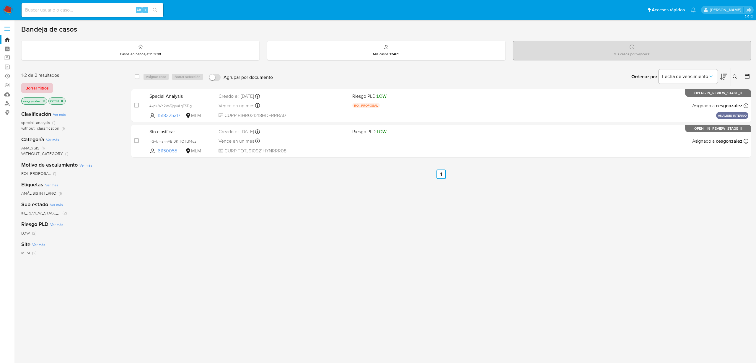
click at [44, 89] on span "Borrar filtros" at bounding box center [36, 88] width 23 height 8
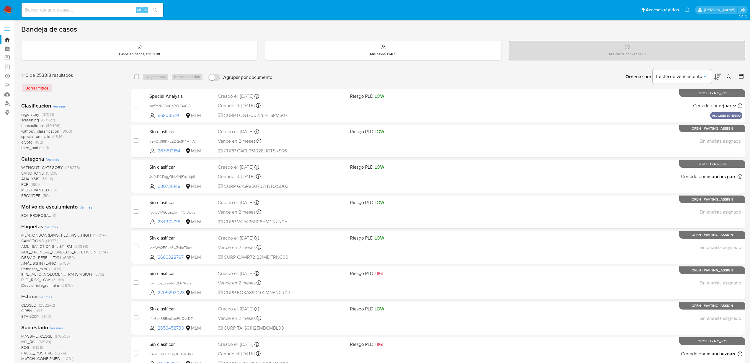
click at [31, 120] on span "screening" at bounding box center [30, 120] width 18 height 6
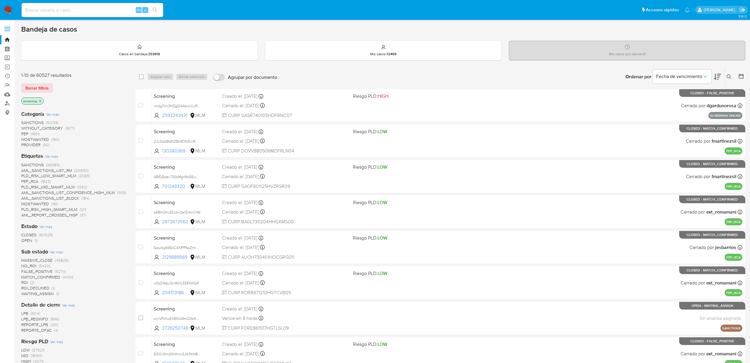
click at [33, 240] on span "OPEN (1)" at bounding box center [29, 241] width 16 height 6
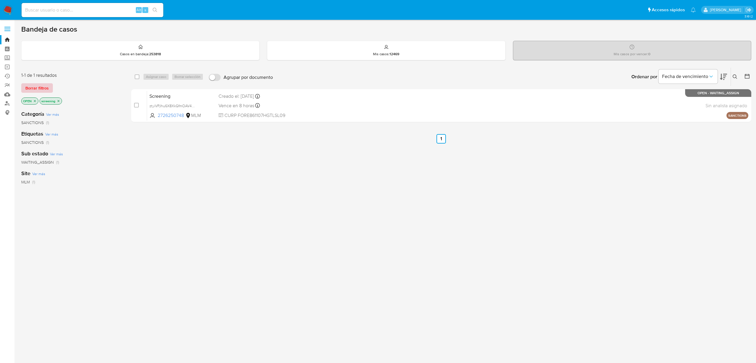
click at [31, 89] on span "Borrar filtros" at bounding box center [36, 88] width 23 height 8
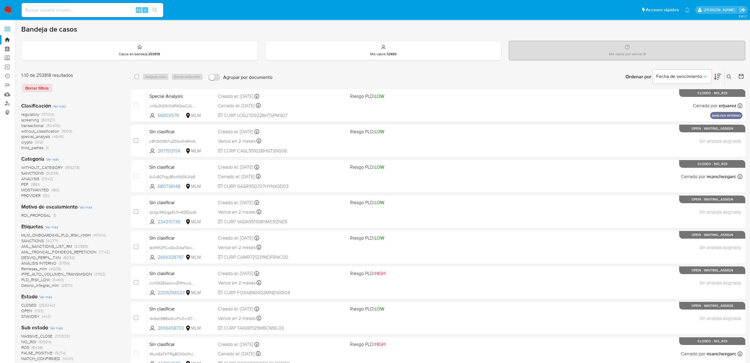
click at [87, 15] on div "Alt s" at bounding box center [93, 10] width 142 height 14
click at [87, 13] on input at bounding box center [93, 10] width 142 height 8
paste input "pftjJ36wllZnGGAyxS71tP5X"
type input "pftjJ36wllZnGGAyxS71tP5X"
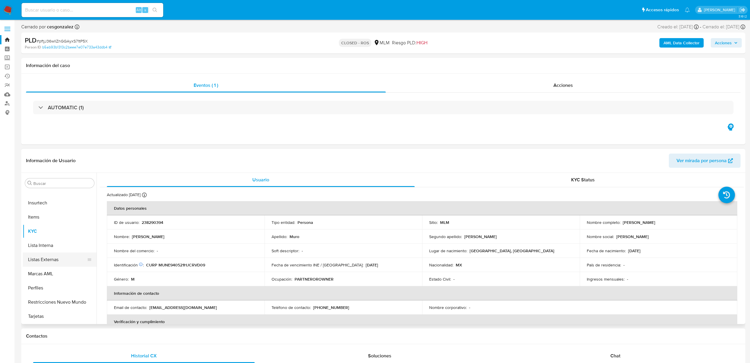
scroll to position [204, 0]
click at [49, 205] on button "Historial Casos" at bounding box center [57, 206] width 69 height 14
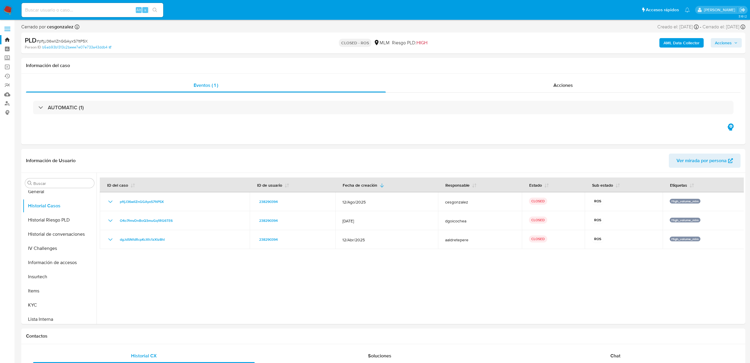
select select "10"
click at [65, 11] on input at bounding box center [93, 10] width 142 height 8
paste input "238290394"
type input "238290394"
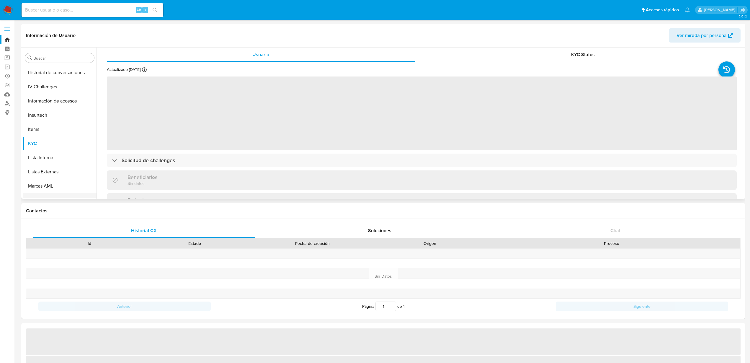
select select "10"
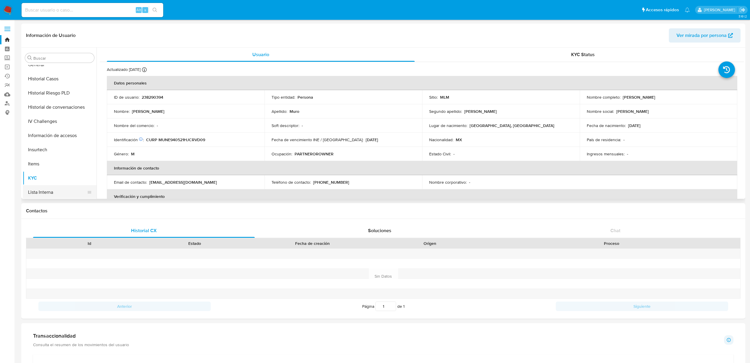
scroll to position [204, 0]
click at [45, 85] on button "Historial Casos" at bounding box center [57, 81] width 69 height 14
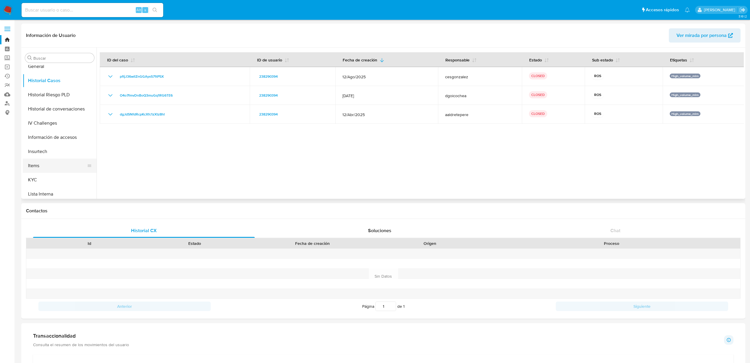
scroll to position [167, 0]
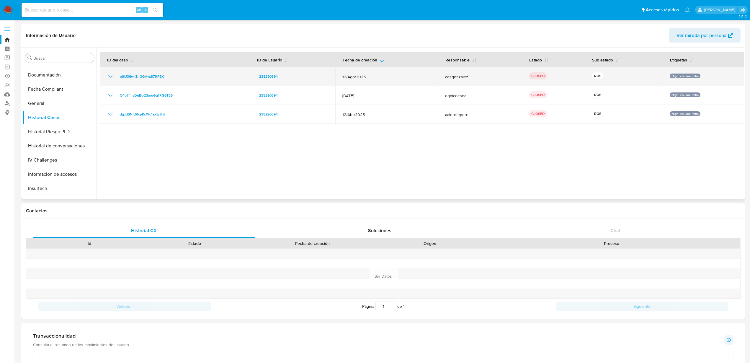
click at [112, 78] on icon "Mostrar/Ocultar" at bounding box center [110, 76] width 7 height 7
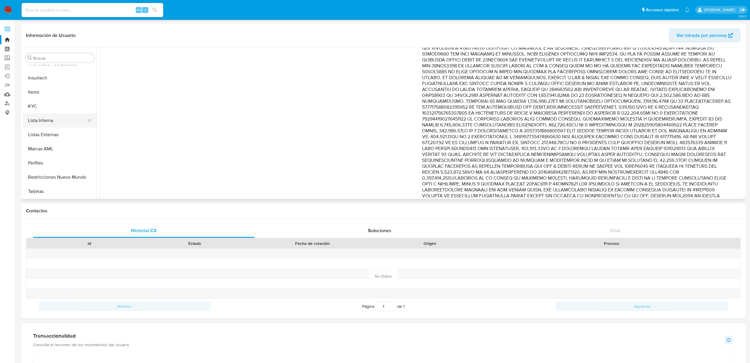
scroll to position [278, 0]
click at [59, 175] on button "Restricciones Nuevo Mundo" at bounding box center [57, 177] width 69 height 14
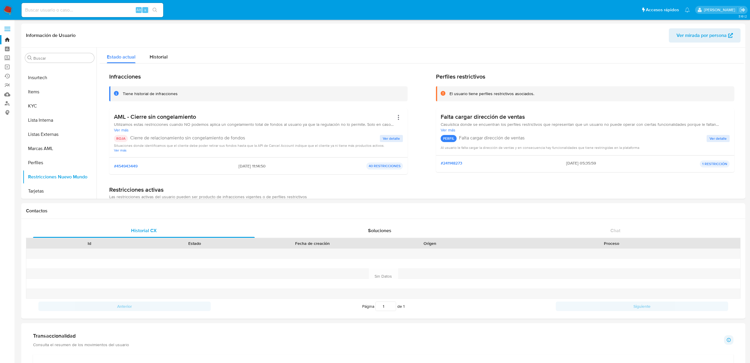
click at [55, 5] on div "Alt s" at bounding box center [93, 10] width 142 height 14
click at [53, 9] on input at bounding box center [93, 10] width 142 height 8
paste input "210881223"
type input "210881223"
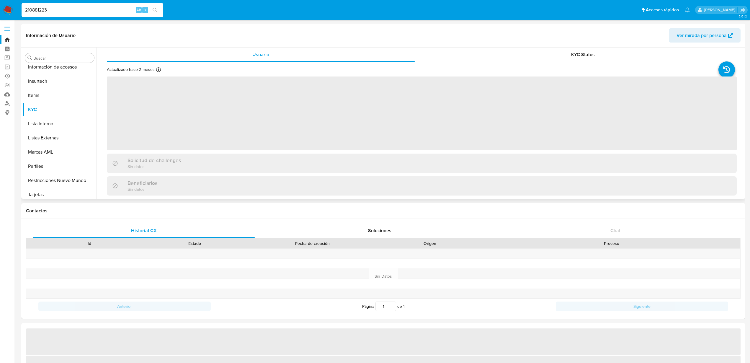
scroll to position [278, 0]
select select "10"
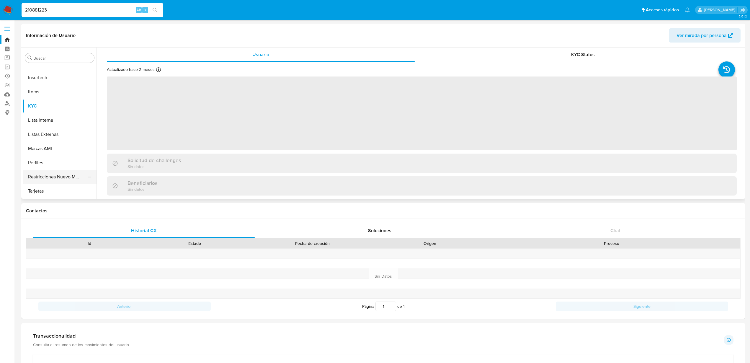
click at [57, 175] on button "Restricciones Nuevo Mundo" at bounding box center [57, 177] width 69 height 14
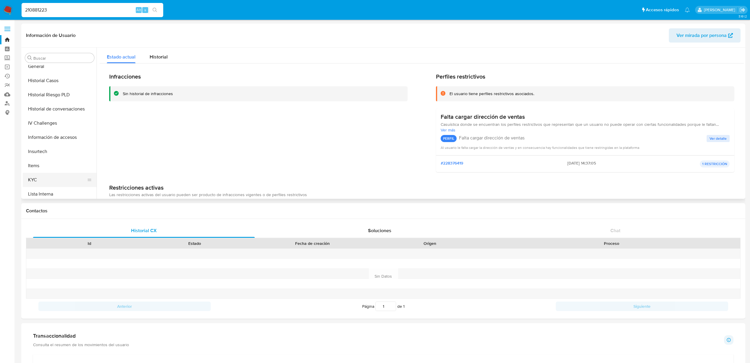
scroll to position [167, 0]
click at [50, 114] on button "Historial Casos" at bounding box center [57, 117] width 69 height 14
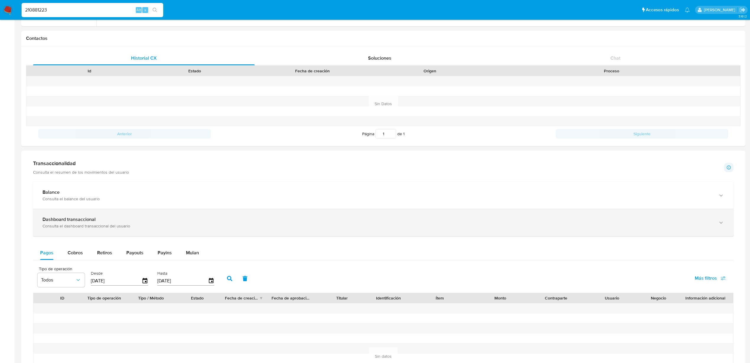
scroll to position [221, 0]
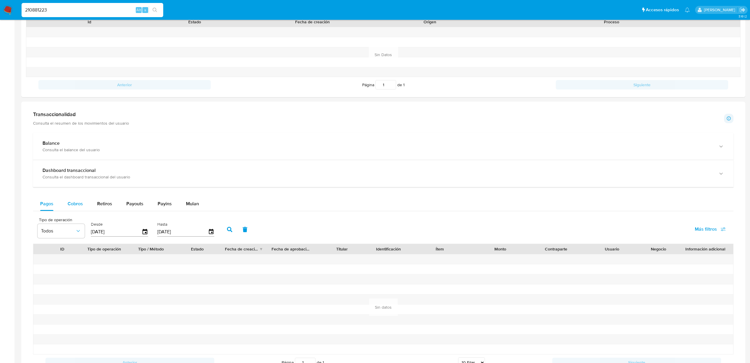
click at [80, 206] on span "Cobros" at bounding box center [75, 203] width 15 height 7
select select "10"
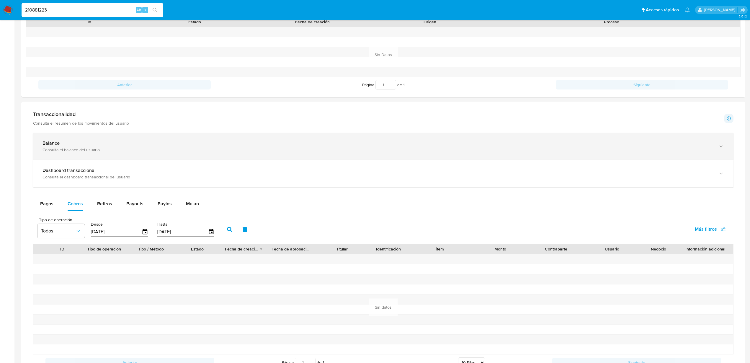
click at [83, 146] on div "Balance" at bounding box center [378, 143] width 670 height 6
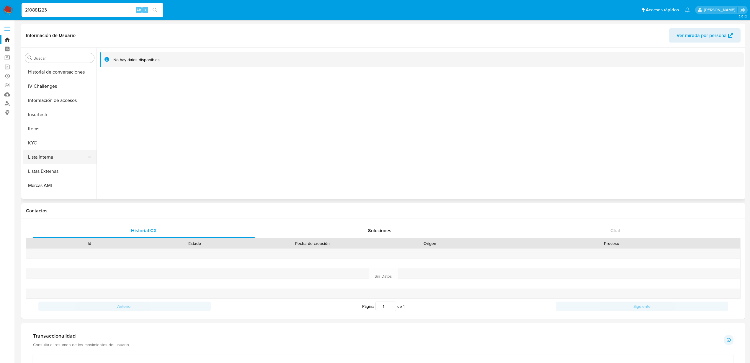
scroll to position [130, 0]
click at [42, 138] on button "General" at bounding box center [57, 140] width 69 height 14
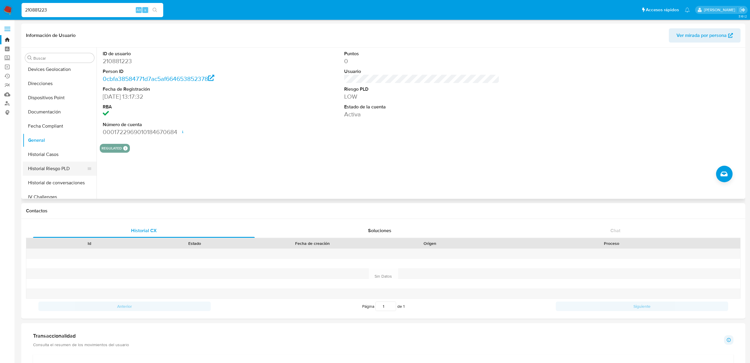
scroll to position [204, 0]
click at [39, 181] on button "KYC" at bounding box center [57, 180] width 69 height 14
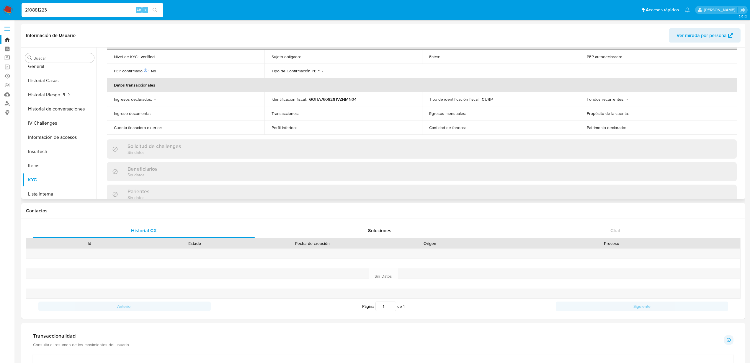
scroll to position [111, 0]
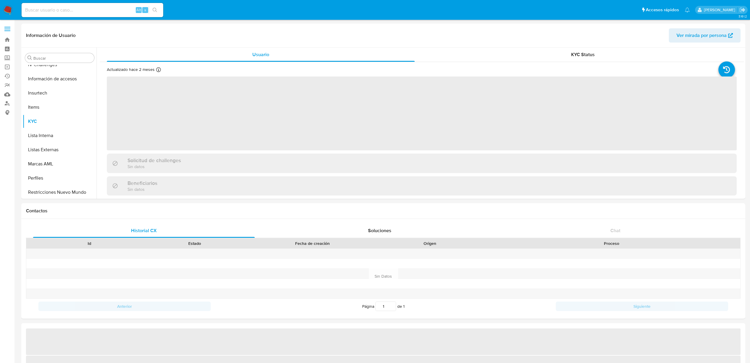
scroll to position [278, 0]
select select "10"
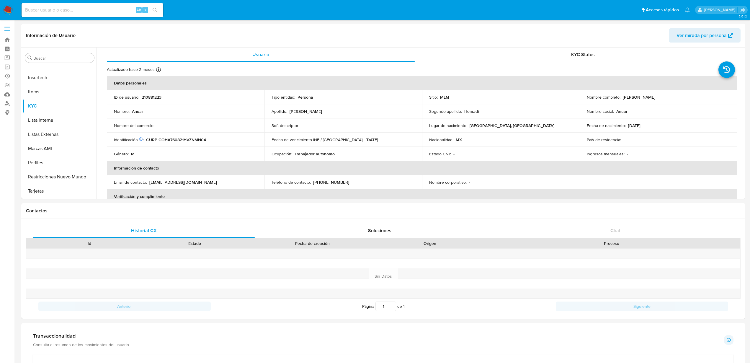
click at [81, 9] on input at bounding box center [93, 10] width 142 height 8
paste input "210881223"
type input "210881223"
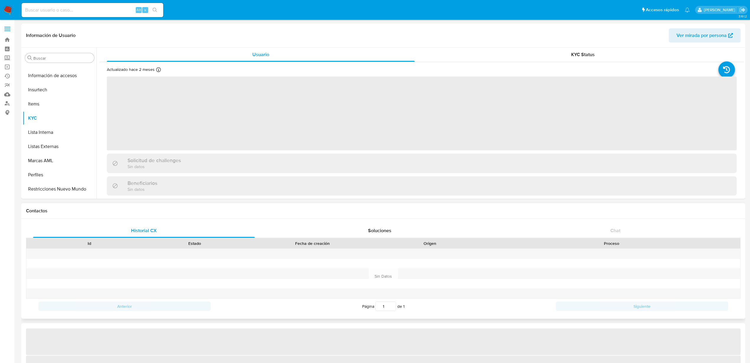
scroll to position [278, 0]
select select "10"
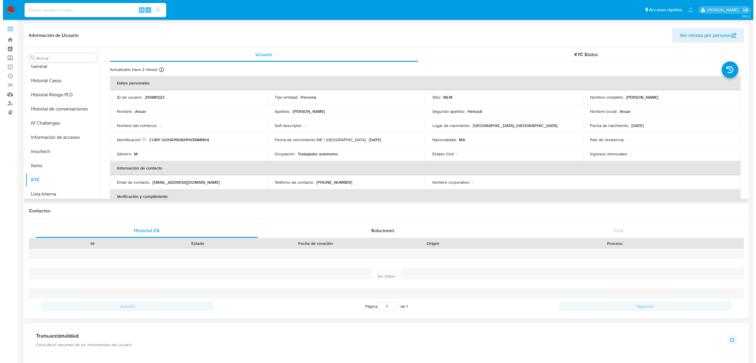
scroll to position [167, 0]
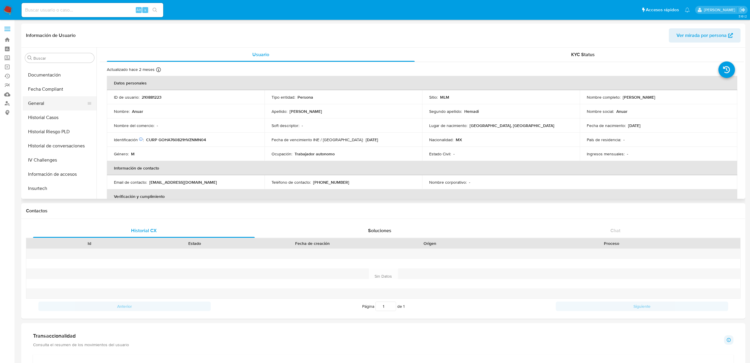
click at [43, 102] on button "General" at bounding box center [57, 103] width 69 height 14
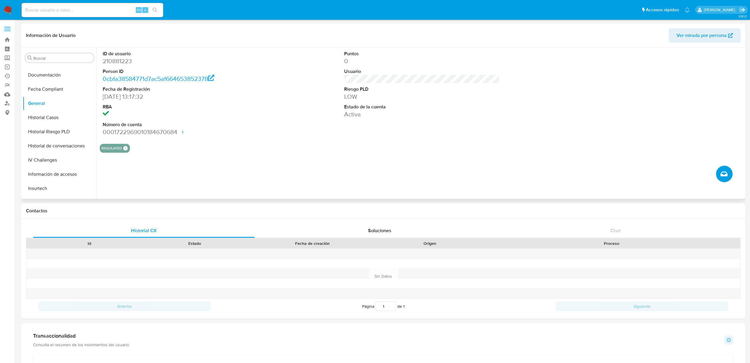
click at [727, 176] on span "Crear caso manual" at bounding box center [724, 173] width 7 height 7
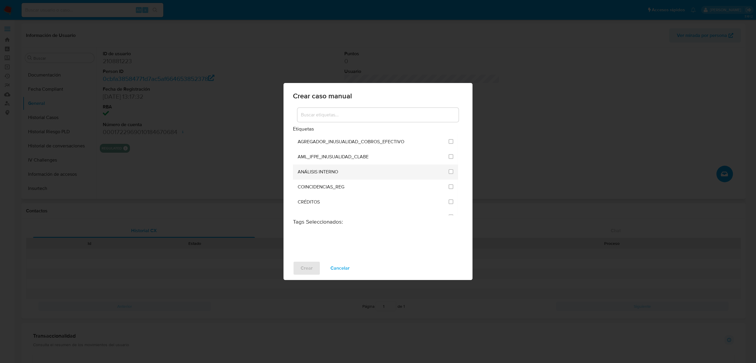
click at [453, 172] on li "ANÁLISIS INTERNO" at bounding box center [375, 171] width 165 height 15
click at [452, 171] on li "ANÁLISIS INTERNO" at bounding box center [375, 171] width 165 height 15
click at [450, 171] on input "1888" at bounding box center [451, 171] width 5 height 5
checkbox input "true"
click at [307, 271] on span "Crear" at bounding box center [307, 268] width 12 height 13
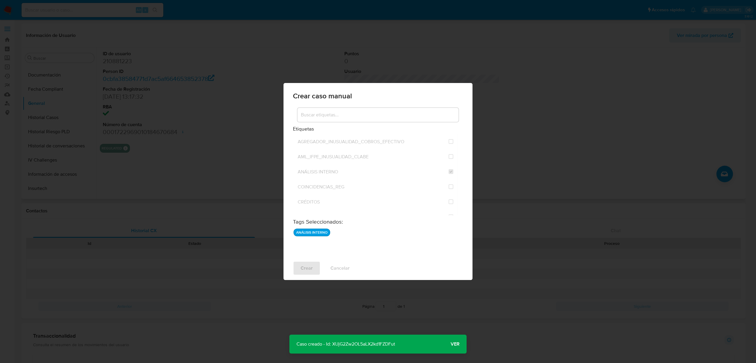
click at [454, 344] on span "Ver" at bounding box center [455, 344] width 9 height 0
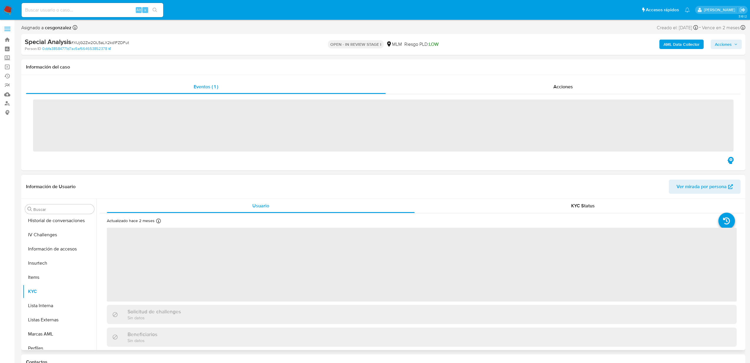
scroll to position [278, 0]
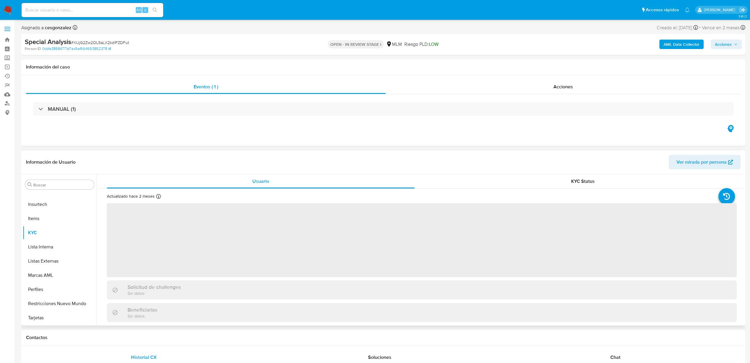
select select "10"
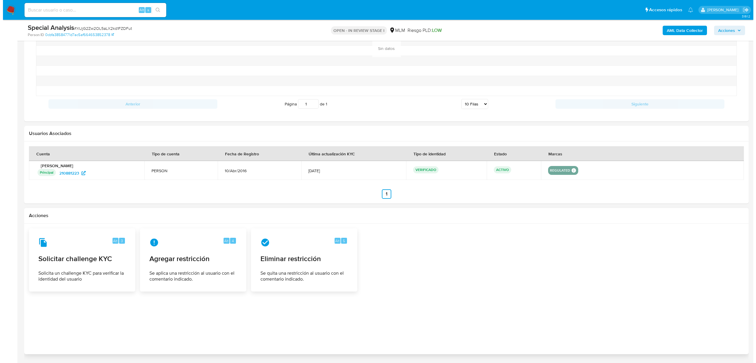
scroll to position [620, 0]
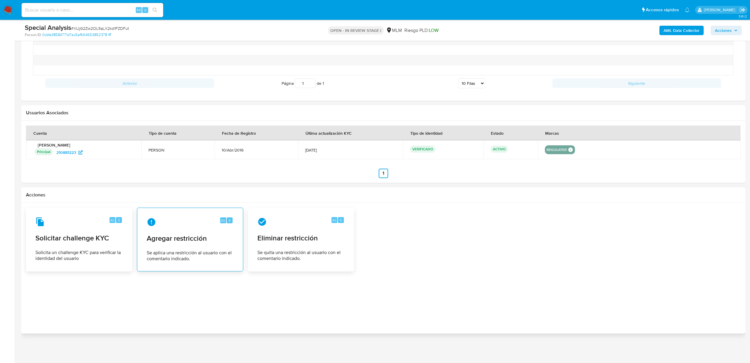
click at [188, 225] on div "Alt 4" at bounding box center [190, 221] width 87 height 9
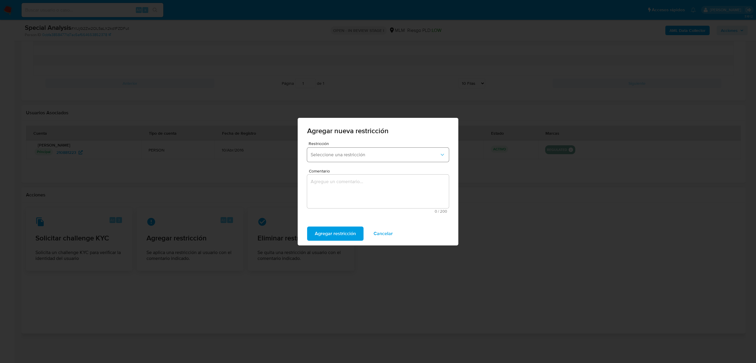
click at [411, 156] on span "Seleccione una restricción" at bounding box center [375, 155] width 129 height 6
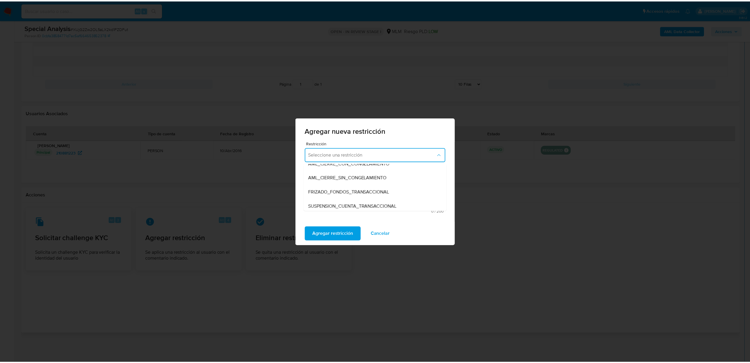
scroll to position [37, 0]
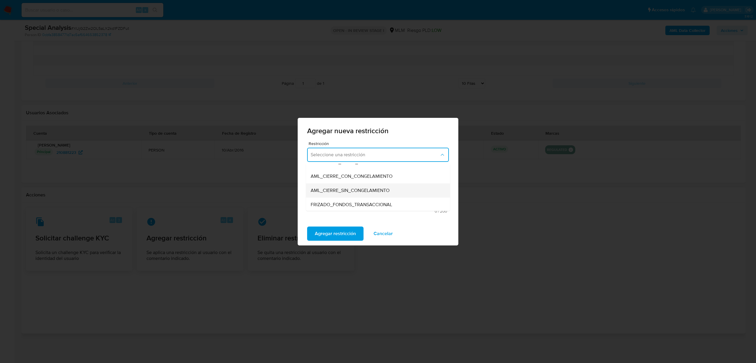
click at [383, 192] on span "AML_CIERRE_SIN_CONGELAMIENTO" at bounding box center [350, 191] width 79 height 6
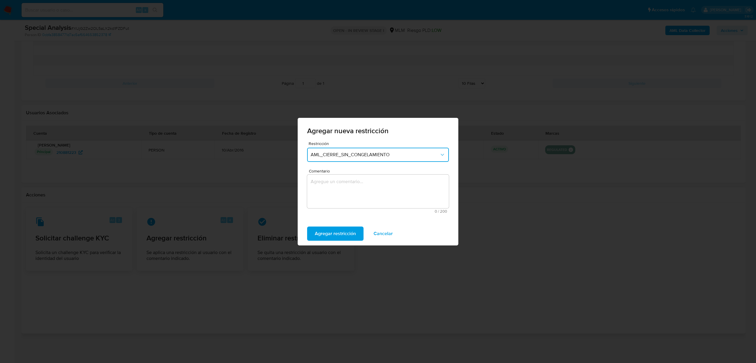
click at [366, 198] on textarea "Comentario" at bounding box center [378, 192] width 142 height 34
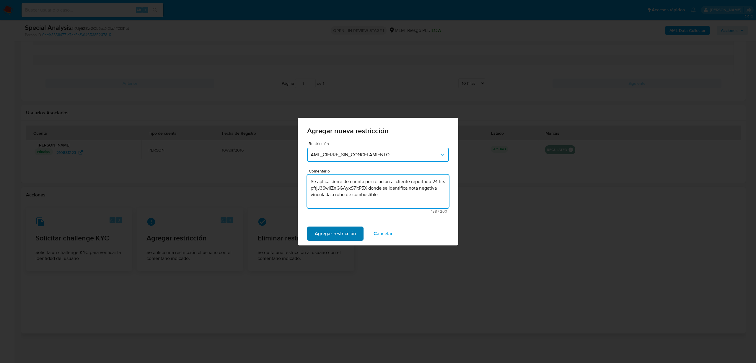
type textarea "Se aplica cierre de cuenta por relacion al cliente reportado 24 hrs pftjJ36wllZ…"
click at [327, 233] on span "Agregar restricción" at bounding box center [335, 233] width 41 height 13
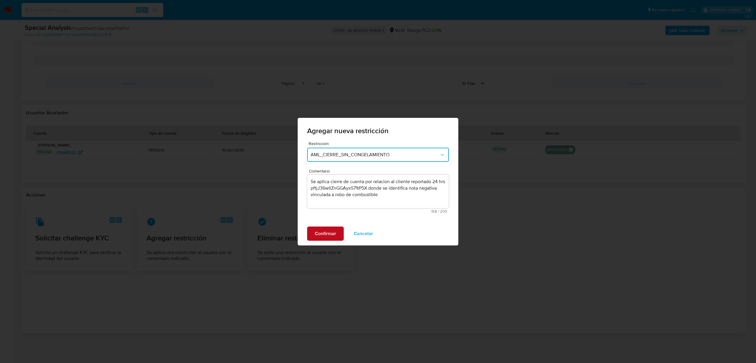
click at [327, 238] on span "Confirmar" at bounding box center [325, 233] width 21 height 13
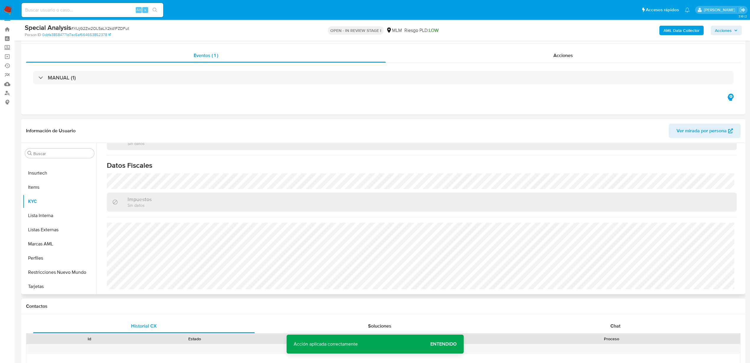
scroll to position [0, 0]
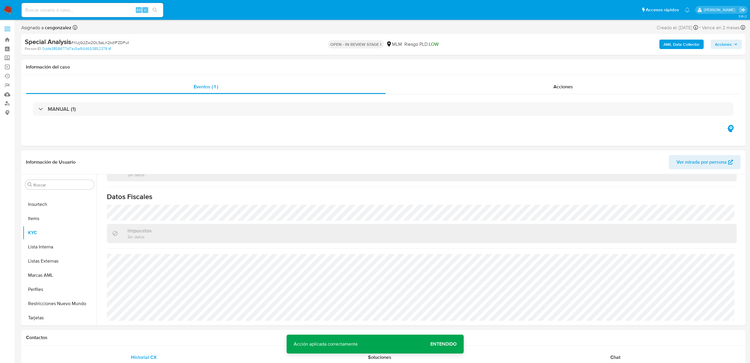
drag, startPoint x: 725, startPoint y: 42, endPoint x: 720, endPoint y: 44, distance: 5.5
click at [725, 41] on span "Acciones" at bounding box center [723, 44] width 17 height 9
click at [558, 61] on span "Resolución del caso" at bounding box center [559, 63] width 42 height 7
click at [538, 90] on textarea at bounding box center [600, 108] width 258 height 47
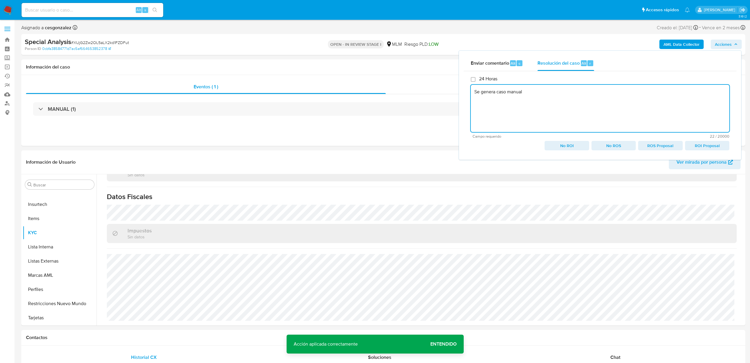
paste textarea "Se aplica cierre de cuenta por relacion al cliente reportado 24 hrs pftjJ36wllZ…"
drag, startPoint x: 524, startPoint y: 91, endPoint x: 579, endPoint y: 93, distance: 54.7
click at [579, 93] on textarea "Se genera caso manual Se aplica cierre de cuenta por relacion al cliente report…" at bounding box center [600, 108] width 259 height 47
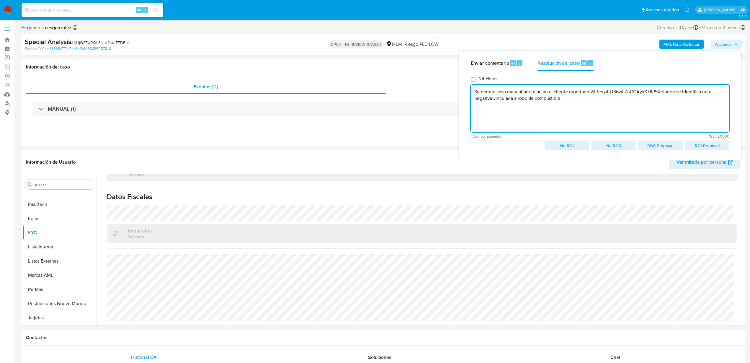
click at [570, 95] on textarea "Se genera caso manual por relacion al cliente reportado 24 hrs pftjJ36wllZnGGAy…" at bounding box center [600, 108] width 259 height 47
click at [566, 99] on textarea "Se genera caso manual por relacion al cliente reportado 24 hrs pftjJ36wllZnGGAy…" at bounding box center [600, 108] width 259 height 47
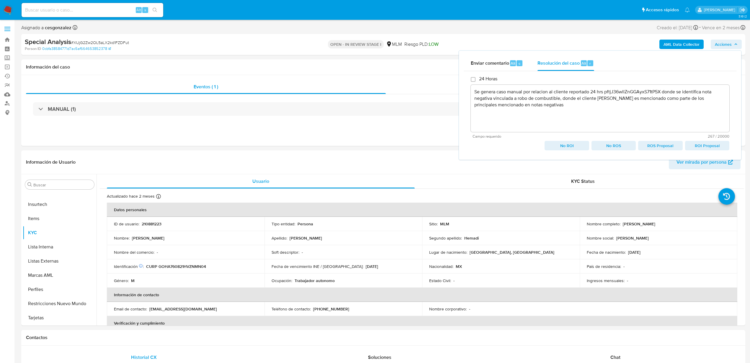
click at [611, 146] on span "No ROS" at bounding box center [614, 145] width 36 height 8
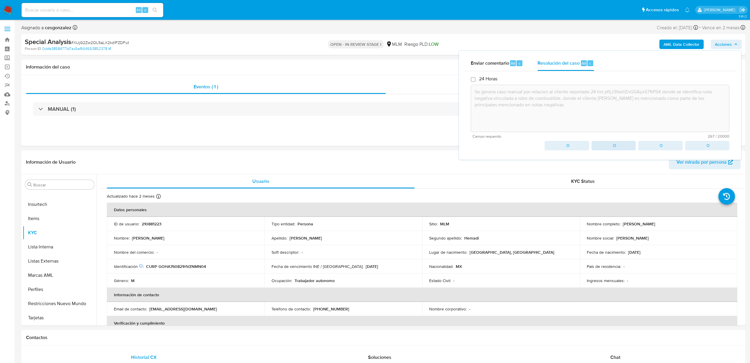
type textarea "Se genera caso manual por relacion al cliente reportado 24 hrs pftjJ36wllZnGGAy…"
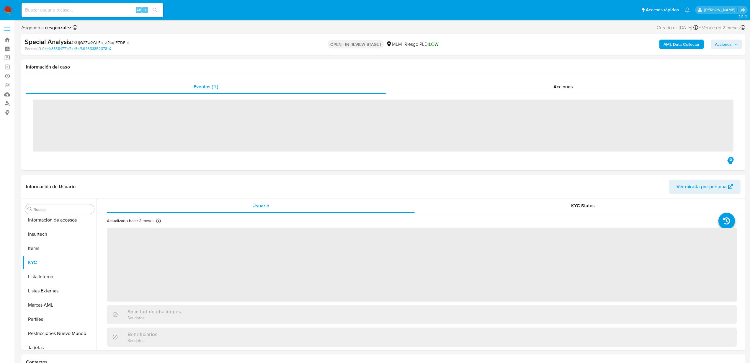
scroll to position [278, 0]
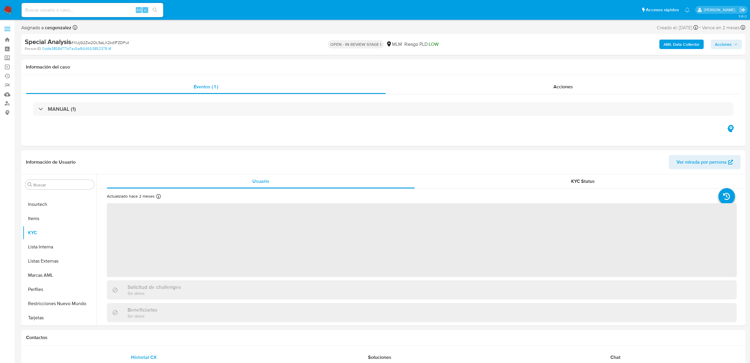
click at [101, 17] on div "Alt s" at bounding box center [93, 10] width 142 height 17
select select "10"
click at [99, 13] on div "Alt s" at bounding box center [93, 10] width 142 height 14
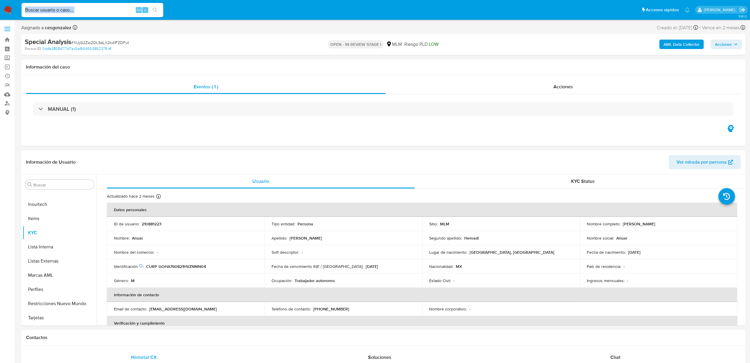
click at [99, 8] on input at bounding box center [93, 10] width 142 height 8
drag, startPoint x: 103, startPoint y: 7, endPoint x: 101, endPoint y: 11, distance: 4.0
click at [102, 7] on input at bounding box center [93, 10] width 142 height 8
click at [101, 11] on input at bounding box center [93, 10] width 142 height 8
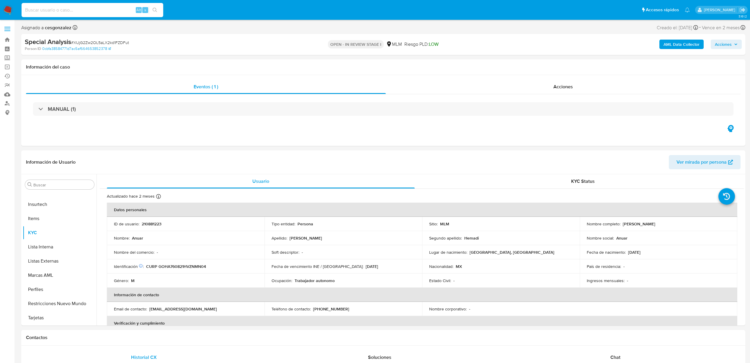
paste input "pftjJ36wllZnGGAyxS71tP5X"
type input "pftjJ36wllZnGGAyxS71tP5X"
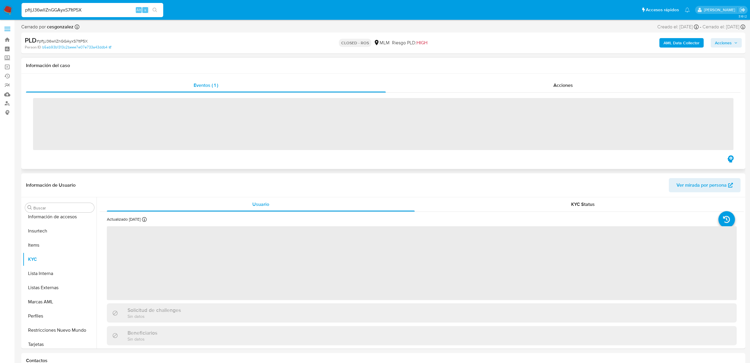
scroll to position [278, 0]
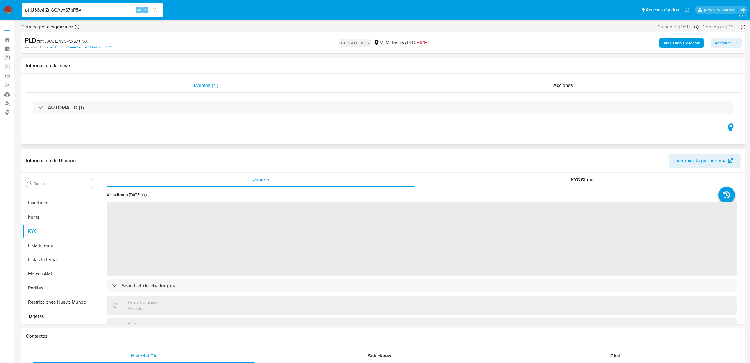
select select "10"
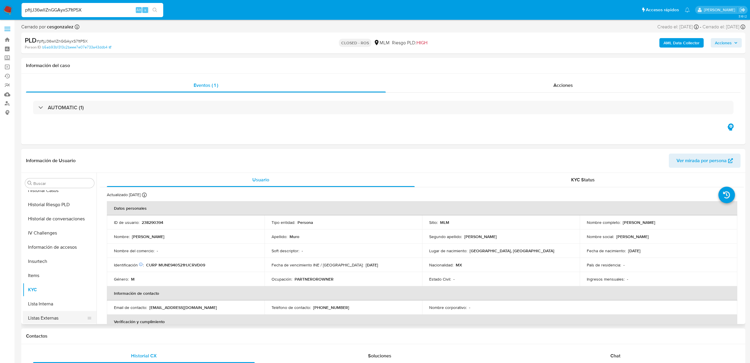
scroll to position [204, 0]
click at [53, 208] on button "Historial Casos" at bounding box center [57, 206] width 69 height 14
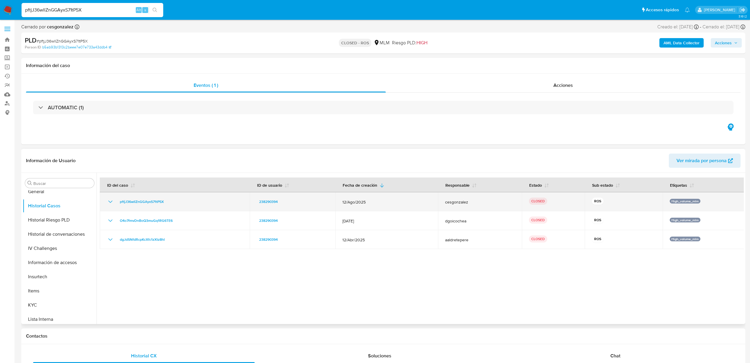
click at [111, 199] on icon "Mostrar/Ocultar" at bounding box center [110, 201] width 7 height 7
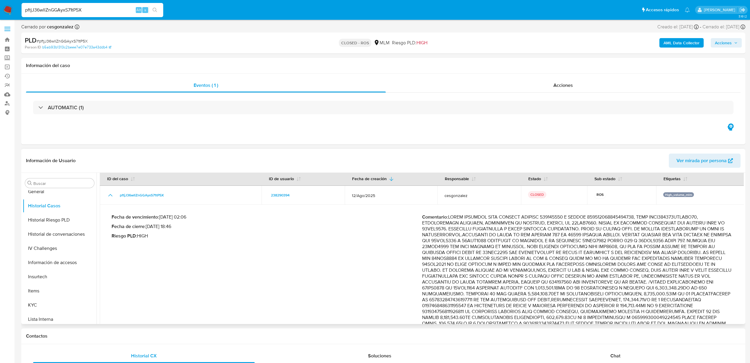
scroll to position [0, 0]
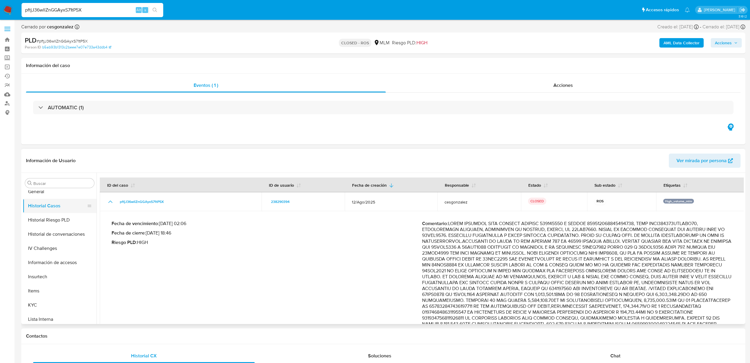
click at [48, 208] on button "Historial Casos" at bounding box center [57, 206] width 69 height 14
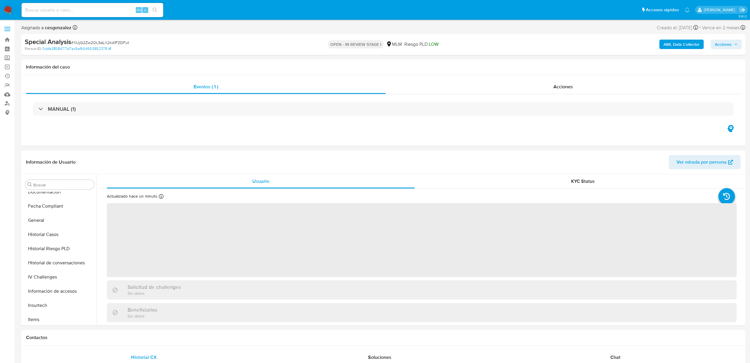
select select "10"
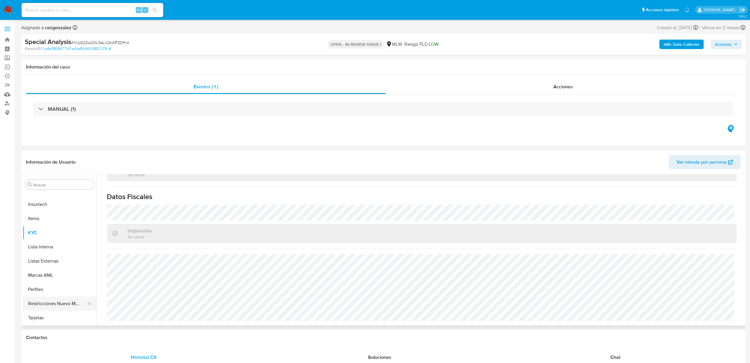
click at [58, 300] on button "Restricciones Nuevo Mundo" at bounding box center [57, 303] width 69 height 14
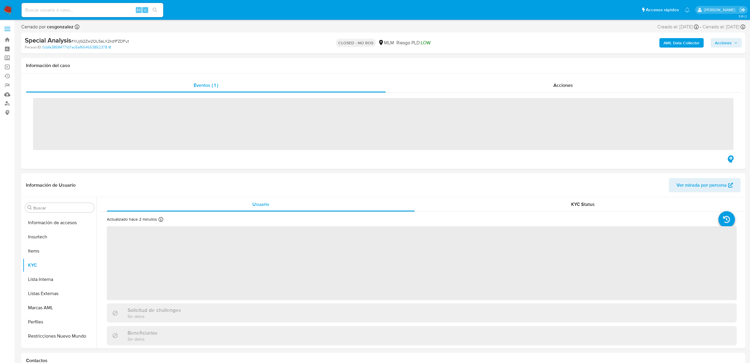
scroll to position [278, 0]
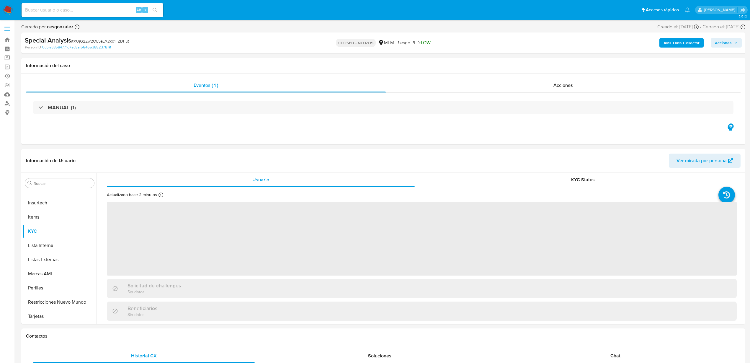
select select "10"
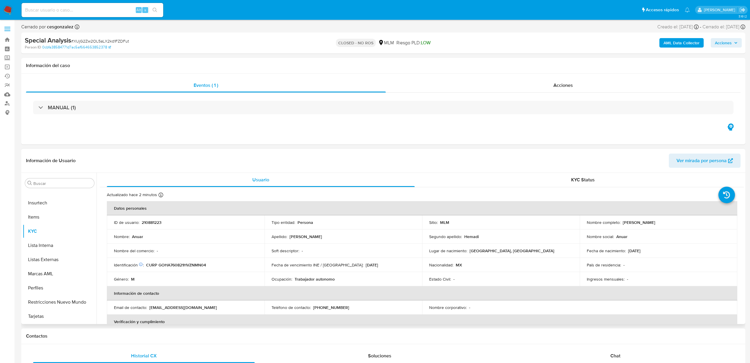
drag, startPoint x: 622, startPoint y: 222, endPoint x: 665, endPoint y: 226, distance: 43.6
click at [665, 226] on td "Nombre completo : Anuar Gonzalez Hemadi" at bounding box center [659, 222] width 158 height 14
copy p "[PERSON_NAME]"
click at [155, 222] on p "210881223" at bounding box center [152, 222] width 20 height 5
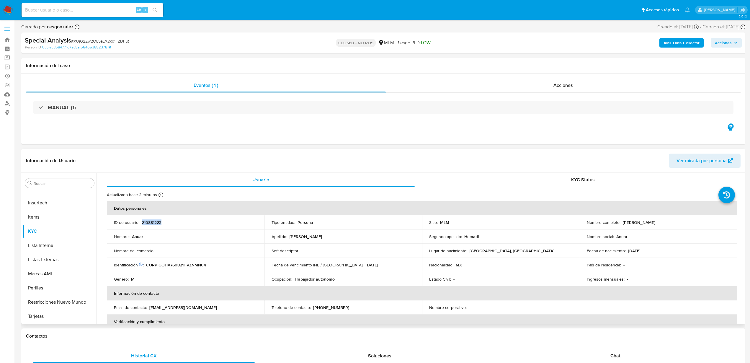
copy p "210881223"
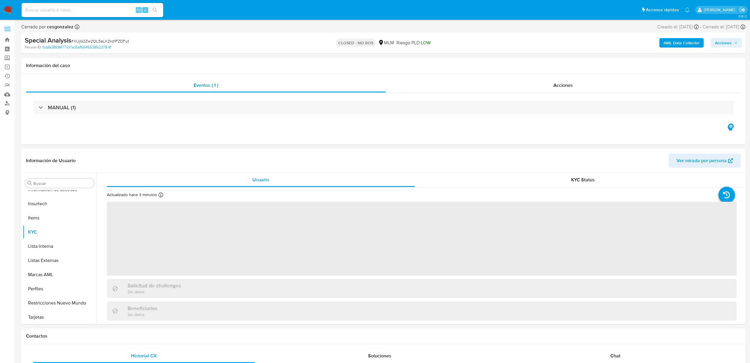
scroll to position [278, 0]
select select "10"
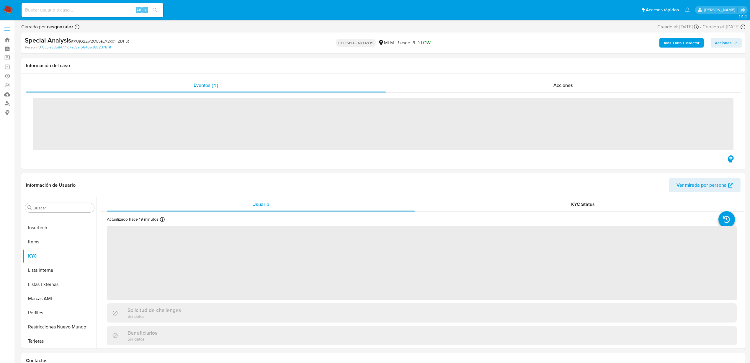
scroll to position [278, 0]
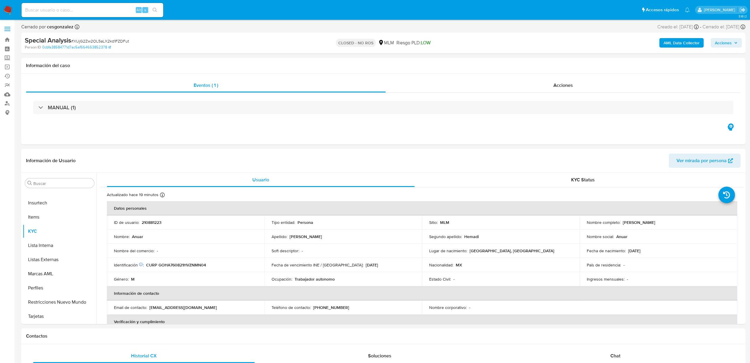
select select "10"
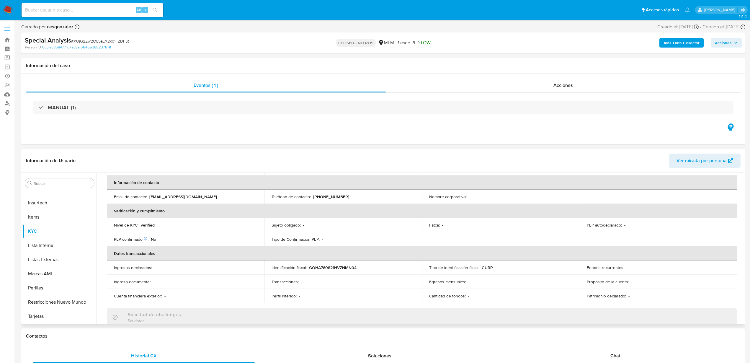
scroll to position [148, 0]
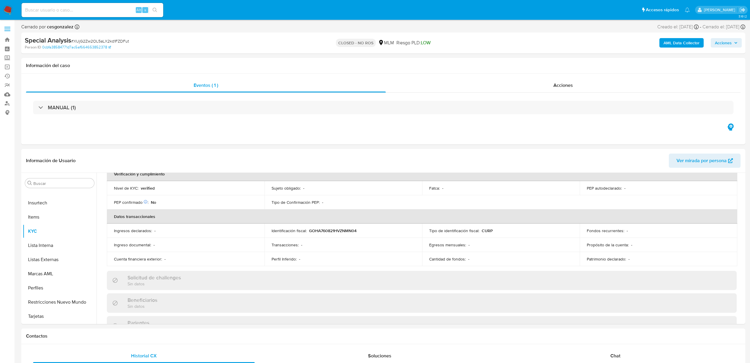
click at [6, 13] on img at bounding box center [8, 10] width 10 height 10
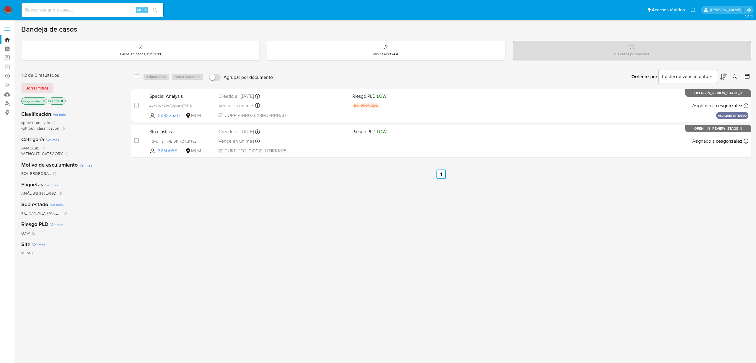
click at [10, 9] on img at bounding box center [8, 10] width 10 height 10
click at [38, 91] on span "Borrar filtros" at bounding box center [36, 88] width 23 height 8
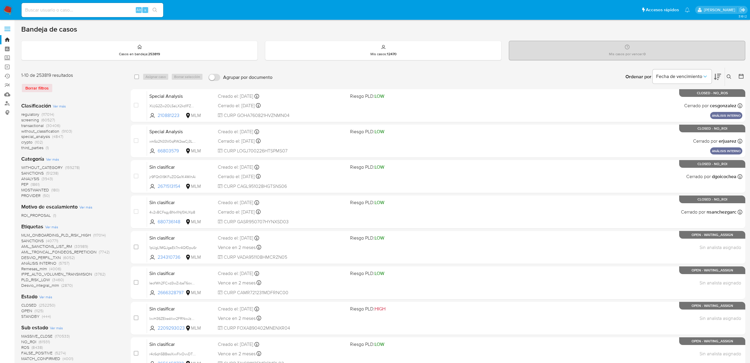
click at [740, 77] on icon at bounding box center [742, 76] width 6 height 6
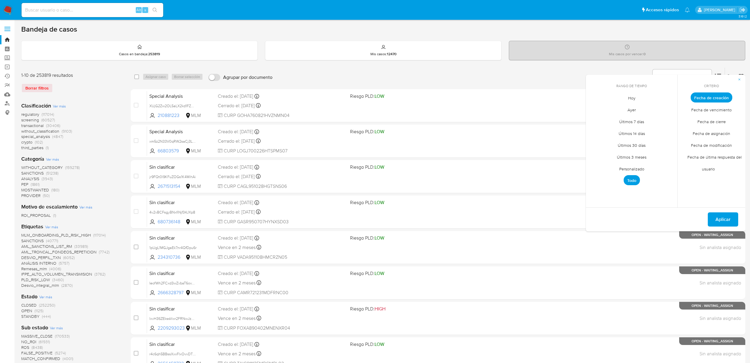
click at [641, 169] on span "Personalizado" at bounding box center [632, 169] width 38 height 12
click at [595, 110] on icon "Mes anterior" at bounding box center [595, 108] width 7 height 7
click at [596, 110] on icon "Mes anterior" at bounding box center [595, 108] width 7 height 7
click at [595, 109] on icon "Mes anterior" at bounding box center [595, 108] width 2 height 4
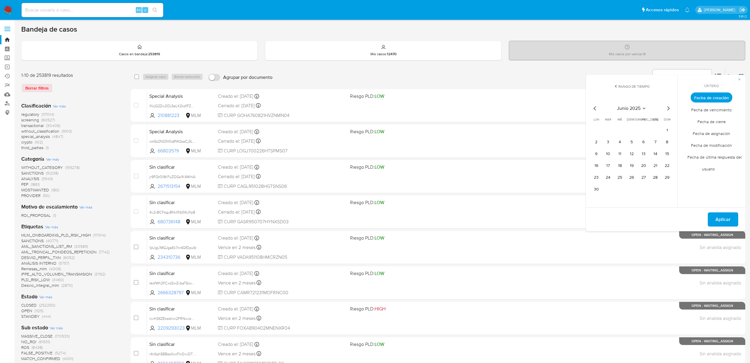
click at [595, 109] on icon "Mes anterior" at bounding box center [595, 108] width 2 height 4
click at [597, 156] on button "12" at bounding box center [596, 153] width 9 height 9
click at [720, 217] on span "Aplicar" at bounding box center [723, 219] width 15 height 13
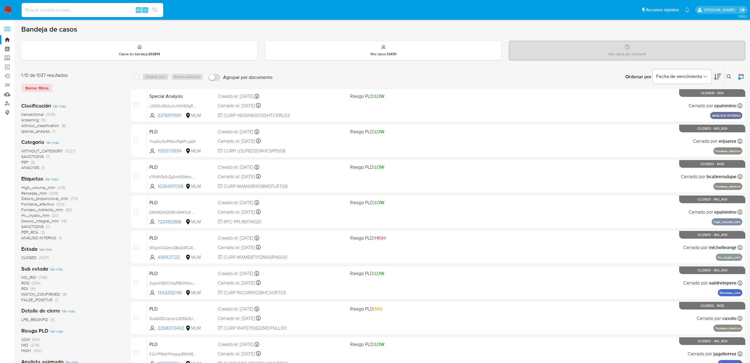
click at [30, 279] on span "NO_ROI" at bounding box center [28, 277] width 15 height 6
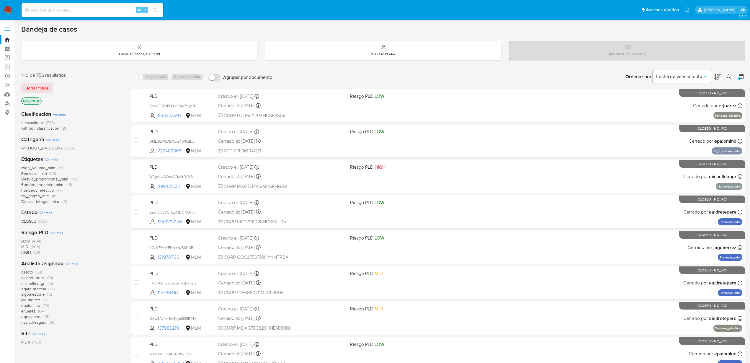
click at [37, 284] on span "michelleangr" at bounding box center [32, 283] width 23 height 6
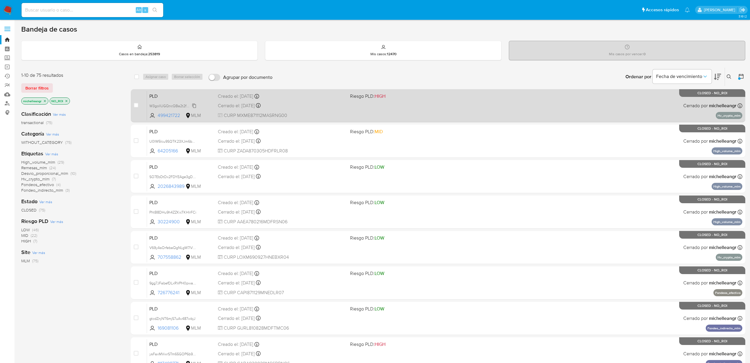
click at [195, 106] on span "W3gollUGQncQBa2t2fCL8u6O" at bounding box center [174, 105] width 50 height 6
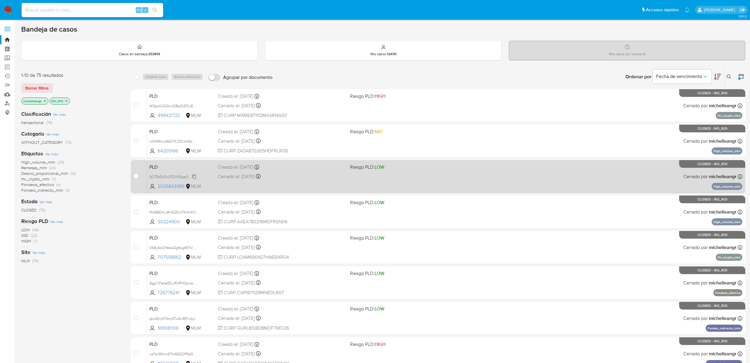
click at [195, 176] on span "SO7EbDtDx2FDYEAge3gDN5TW" at bounding box center [175, 176] width 53 height 6
click at [238, 178] on div "Cerrado el: 09/06/2025 Cerrado el: 09/06/2025 22:43:57" at bounding box center [282, 176] width 128 height 6
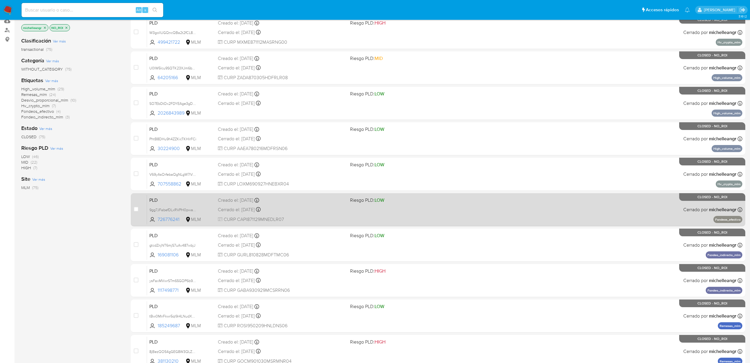
scroll to position [74, 0]
click at [194, 211] on span "9gg7JFabefDLxRVPH0pwa8ta" at bounding box center [173, 209] width 49 height 6
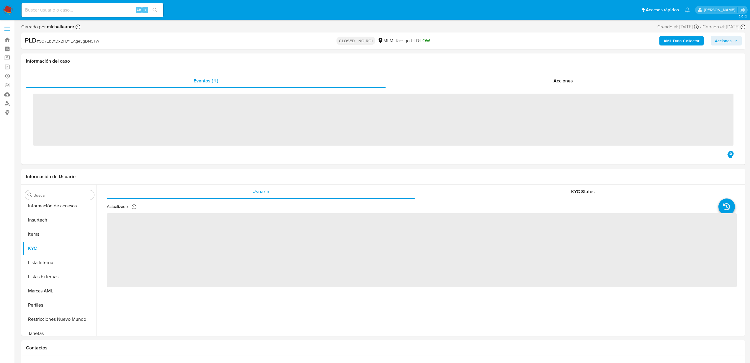
scroll to position [278, 0]
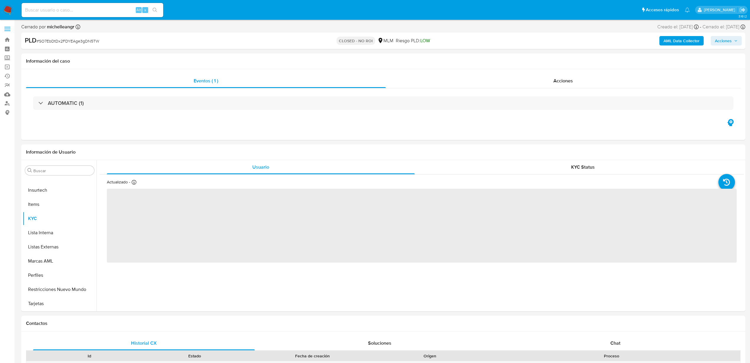
select select "10"
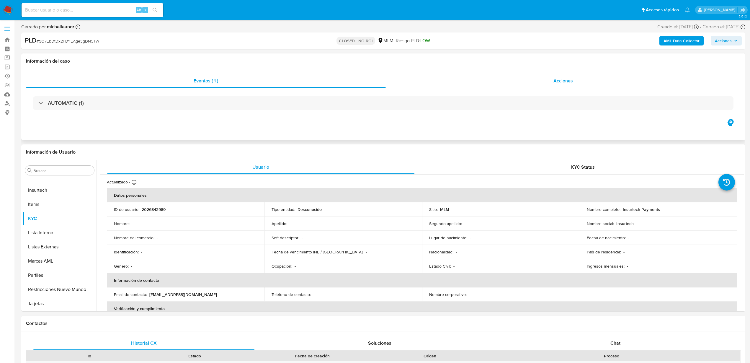
click at [549, 84] on div "Acciones" at bounding box center [563, 81] width 355 height 14
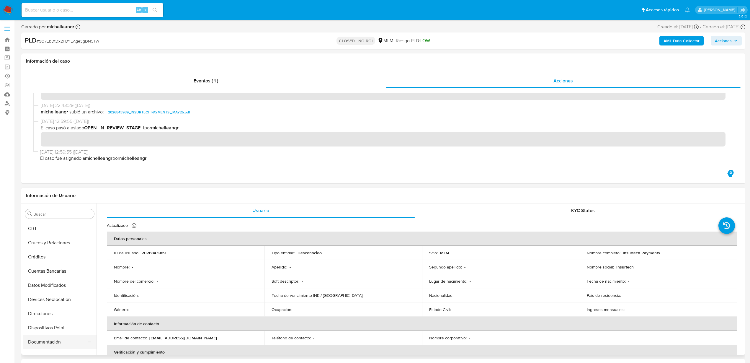
scroll to position [0, 0]
click at [56, 269] on button "Archivos adjuntos" at bounding box center [57, 270] width 69 height 14
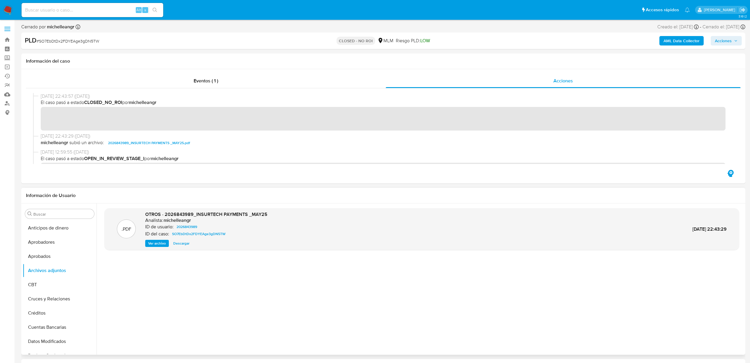
click at [155, 243] on span "Ver archivo" at bounding box center [157, 243] width 18 height 6
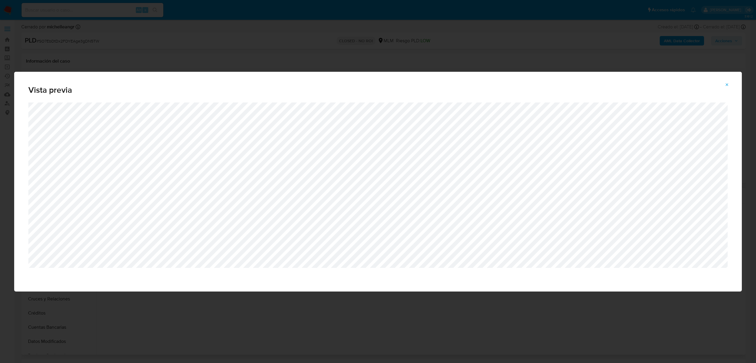
click at [724, 88] on button "Attachment preview" at bounding box center [726, 84] width 13 height 9
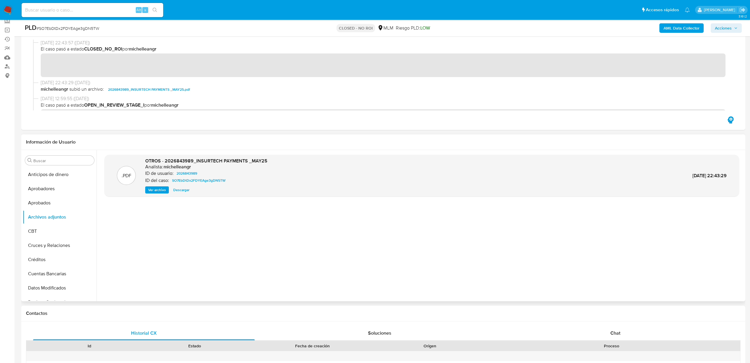
click at [389, 242] on div ".PDF OTROS - 2026843989_INSURTECH PAYMENTS _MAY25 Analista: michelleangr ID de …" at bounding box center [422, 226] width 635 height 142
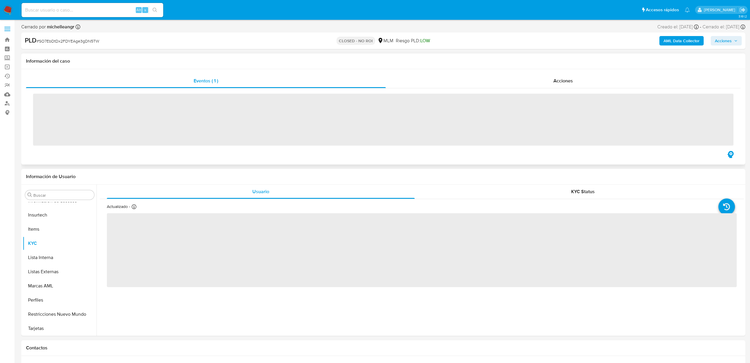
scroll to position [278, 0]
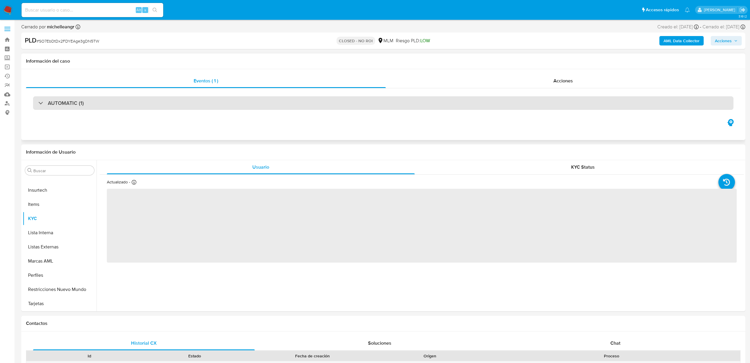
select select "10"
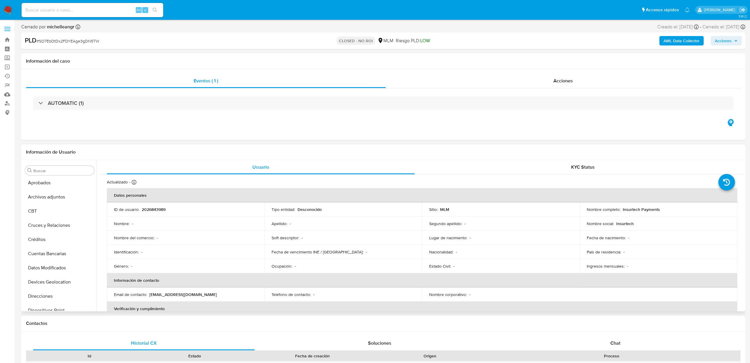
scroll to position [19, 0]
click at [63, 236] on button "Cruces y Relaciones" at bounding box center [57, 236] width 69 height 14
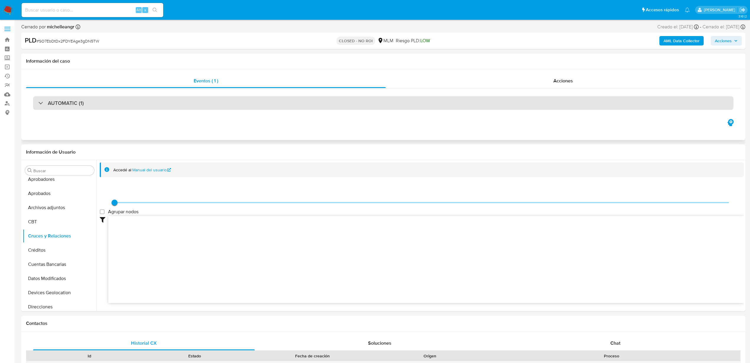
click at [140, 100] on div "AUTOMATIC (1)" at bounding box center [383, 103] width 701 height 14
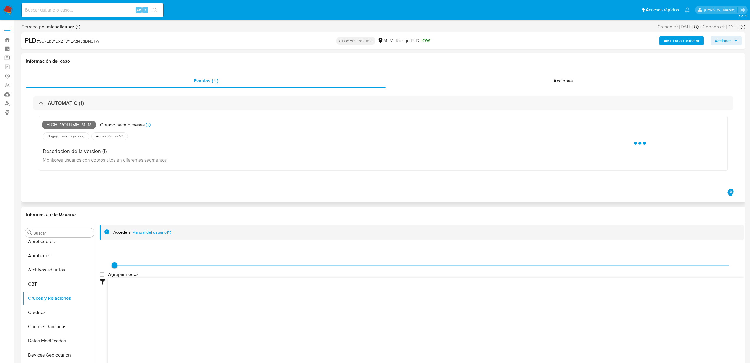
click at [148, 123] on icon at bounding box center [148, 125] width 5 height 5
click at [150, 124] on icon at bounding box center [148, 125] width 5 height 5
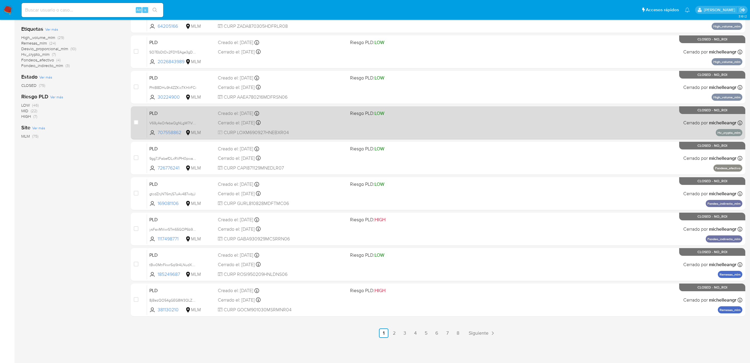
scroll to position [124, 0]
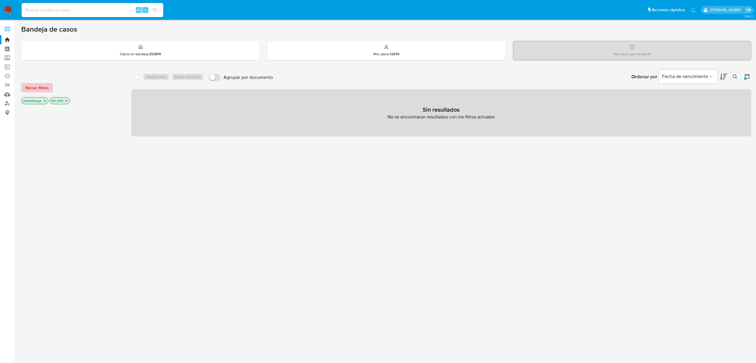
click at [37, 90] on span "Borrar filtros" at bounding box center [36, 88] width 23 height 8
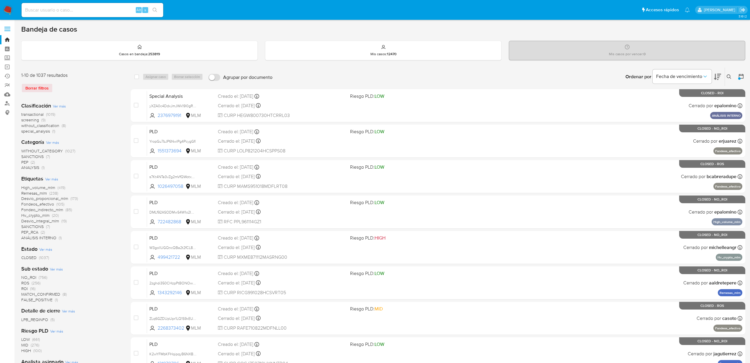
click at [8, 10] on img at bounding box center [8, 10] width 10 height 10
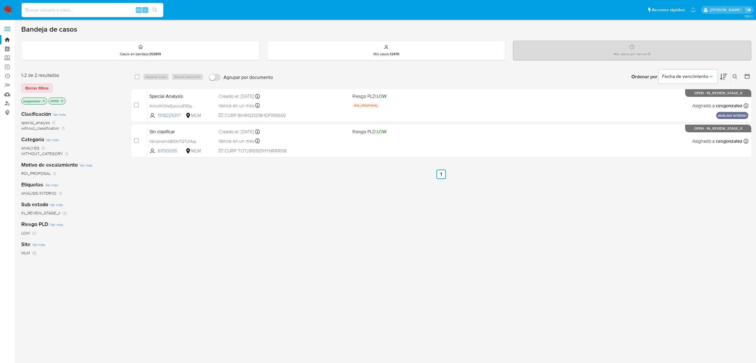
click at [47, 11] on input at bounding box center [93, 10] width 142 height 8
paste input "SO7EbDtDx2FDYEAge3gDN5TW"
type input "SO7EbDtDx2FDYEAge3gDN5TW"
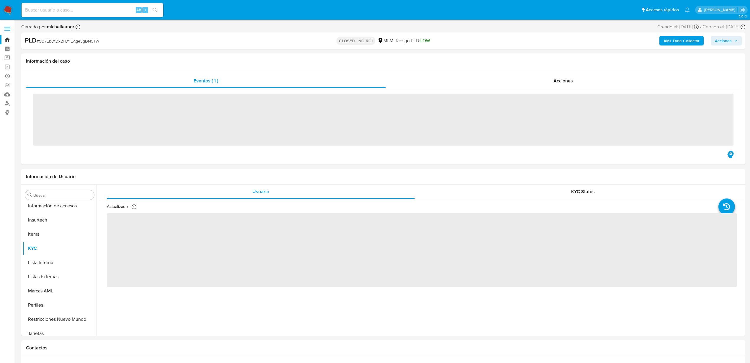
scroll to position [278, 0]
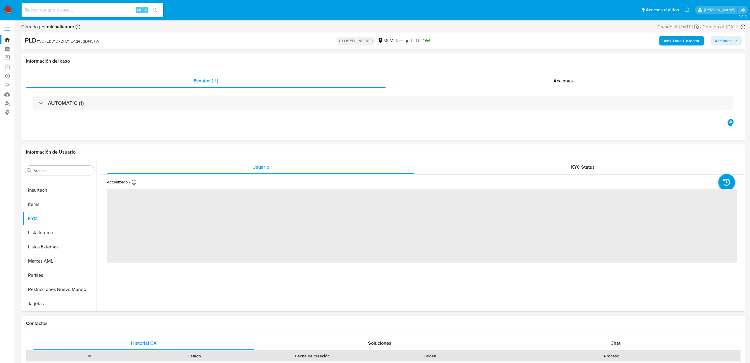
select select "10"
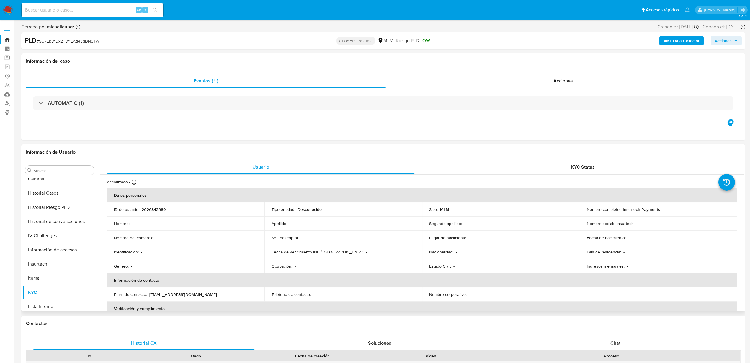
scroll to position [167, 0]
click at [47, 188] on button "Documentación" at bounding box center [57, 187] width 69 height 14
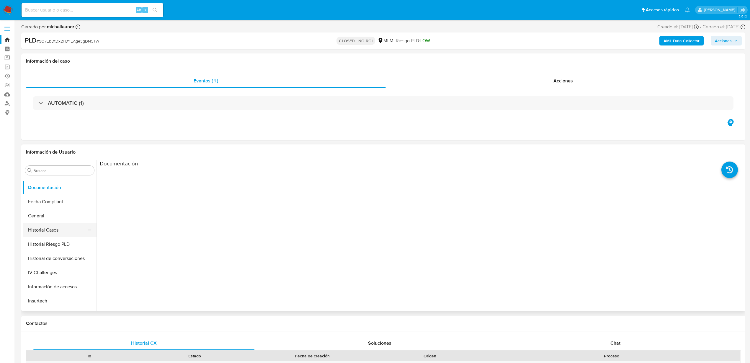
click at [55, 230] on button "Historial Casos" at bounding box center [57, 230] width 69 height 14
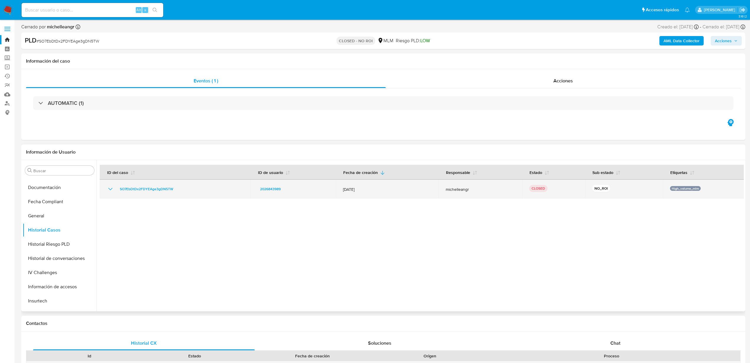
click at [112, 189] on icon "Mostrar/Ocultar" at bounding box center [110, 188] width 7 height 7
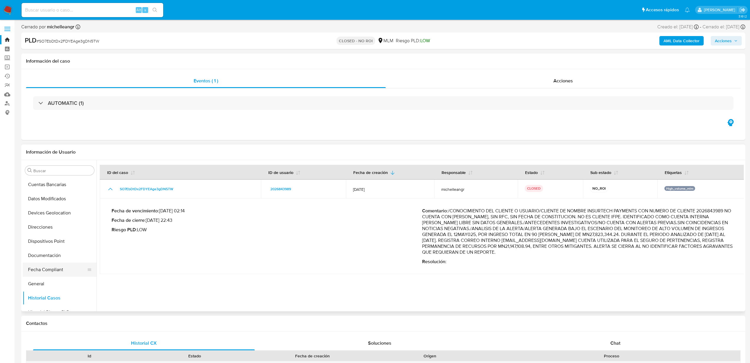
scroll to position [56, 0]
click at [61, 229] on button "Cuentas Bancarias" at bounding box center [57, 227] width 69 height 14
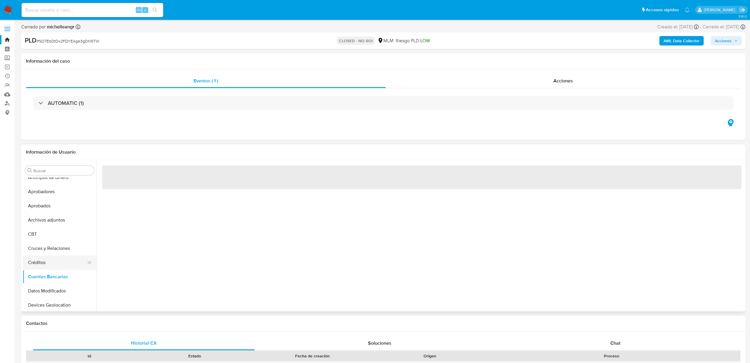
scroll to position [0, 0]
click at [58, 226] on button "Archivos adjuntos" at bounding box center [57, 227] width 69 height 14
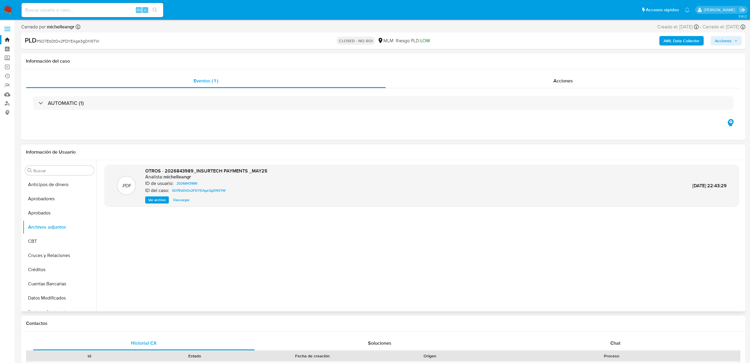
click at [151, 200] on span "Ver archivo" at bounding box center [157, 200] width 18 height 6
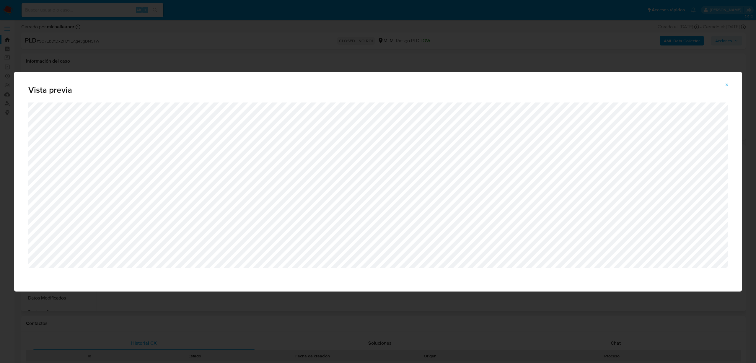
click at [726, 87] on span "Attachment preview" at bounding box center [727, 85] width 5 height 8
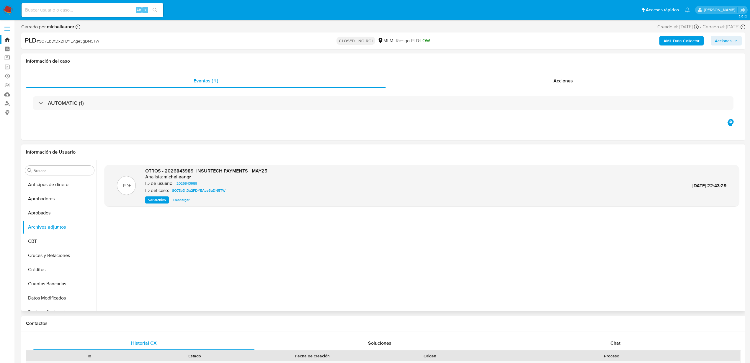
click at [93, 7] on input at bounding box center [93, 10] width 142 height 8
paste input "9gg7JFabefDLxRVPH0pwa8ta"
type input "9gg7JFabefDLxRVPH0pwa8ta"
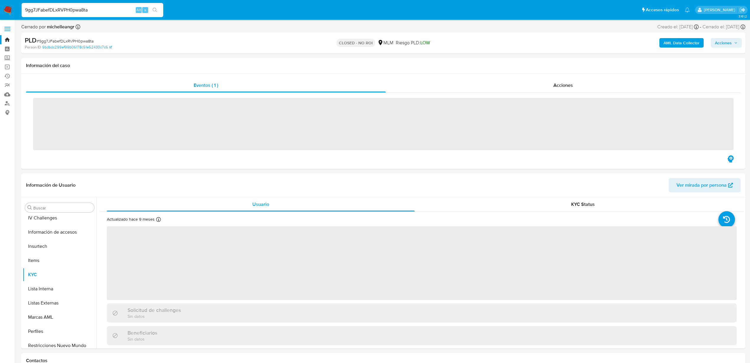
scroll to position [278, 0]
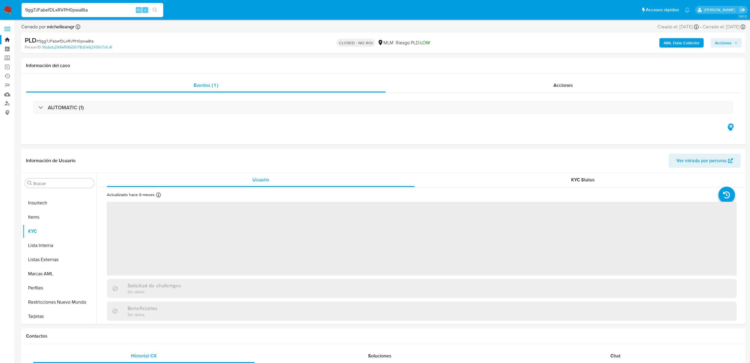
select select "10"
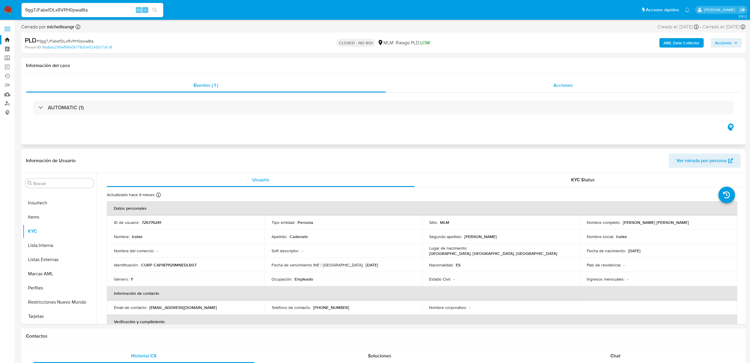
click at [562, 88] on span "Acciones" at bounding box center [563, 85] width 19 height 7
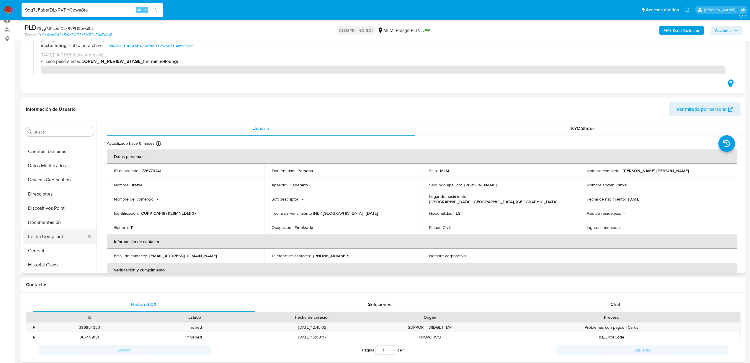
scroll to position [93, 0]
click at [52, 224] on button "Documentación" at bounding box center [57, 223] width 69 height 14
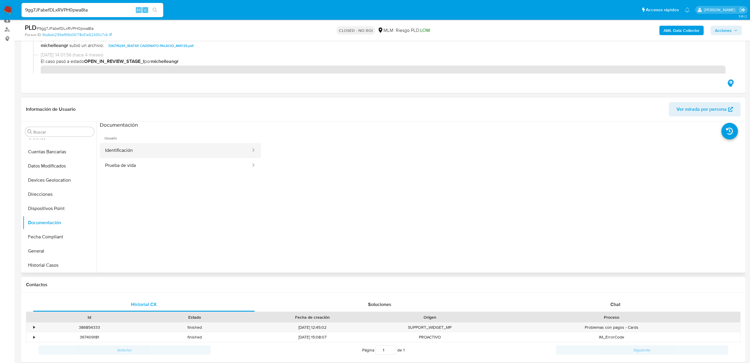
click at [138, 150] on button "Identificación" at bounding box center [176, 150] width 152 height 15
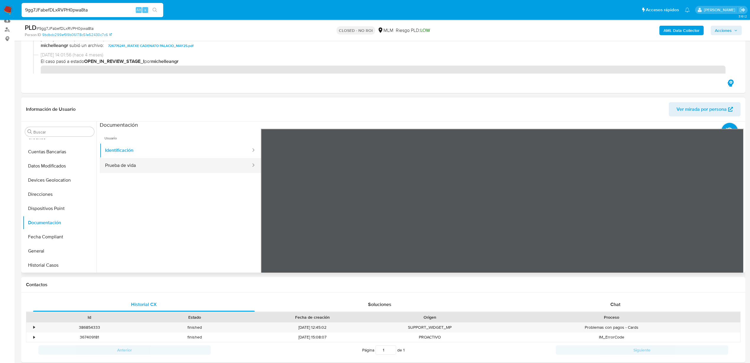
click at [164, 167] on button "Prueba de vida" at bounding box center [176, 165] width 152 height 15
click at [182, 151] on button "Identificación" at bounding box center [176, 150] width 152 height 15
click at [172, 162] on button "Prueba de vida" at bounding box center [176, 165] width 152 height 15
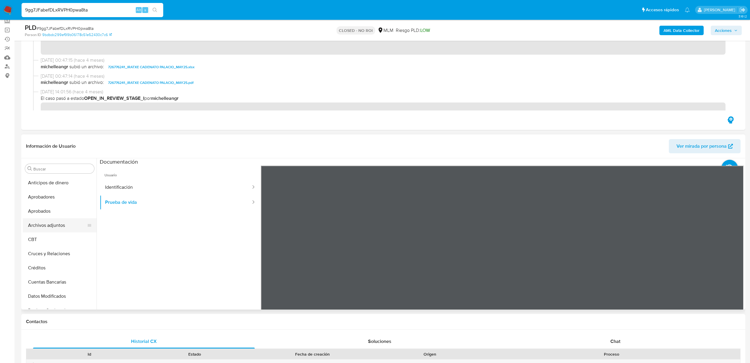
click at [57, 226] on button "Archivos adjuntos" at bounding box center [57, 225] width 69 height 14
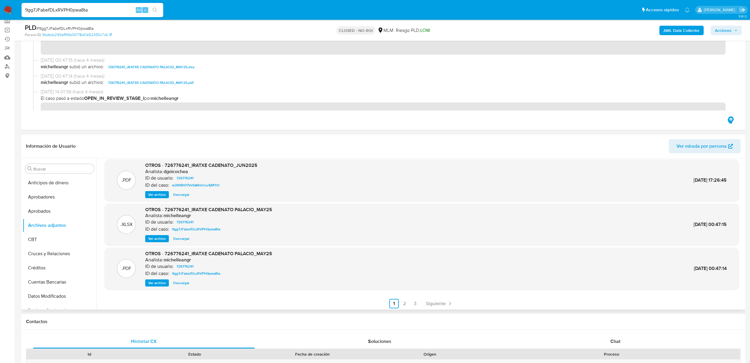
scroll to position [50, 0]
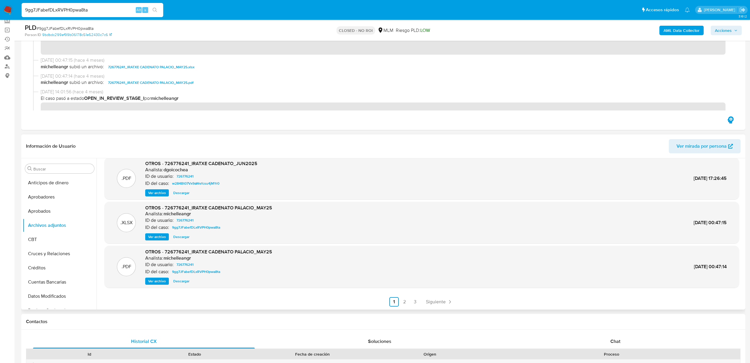
click at [177, 237] on span "Descargar" at bounding box center [181, 237] width 16 height 6
click at [160, 282] on span "Ver archivo" at bounding box center [157, 281] width 18 height 6
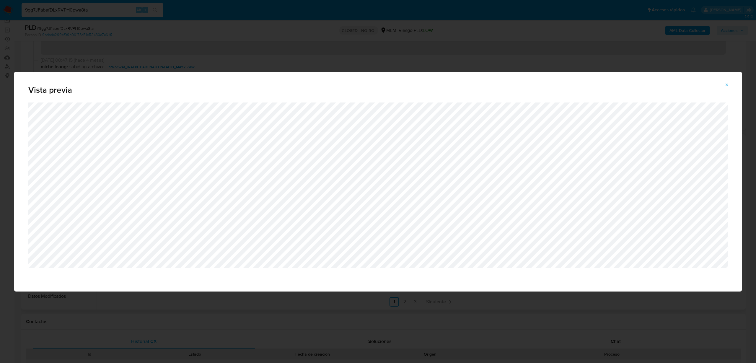
click at [729, 84] on button "Attachment preview" at bounding box center [726, 84] width 13 height 9
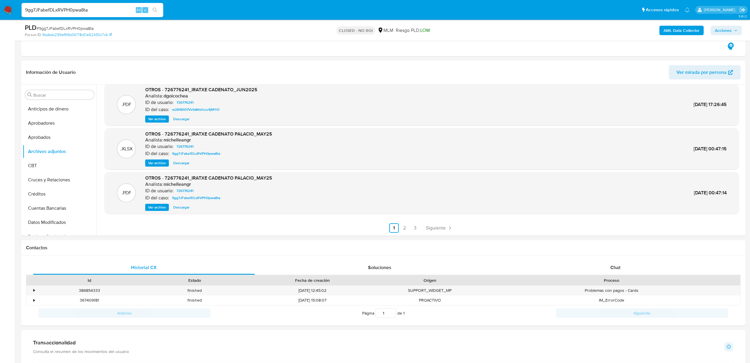
click at [157, 206] on span "Ver archivo" at bounding box center [157, 207] width 18 height 6
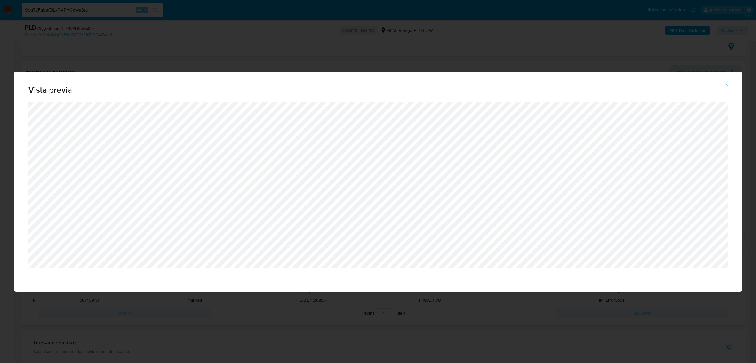
click at [729, 83] on icon "Attachment preview" at bounding box center [727, 84] width 5 height 5
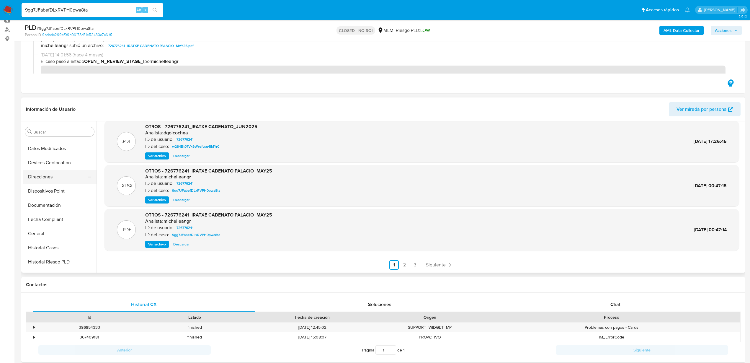
scroll to position [148, 0]
click at [45, 200] on button "General" at bounding box center [57, 197] width 69 height 14
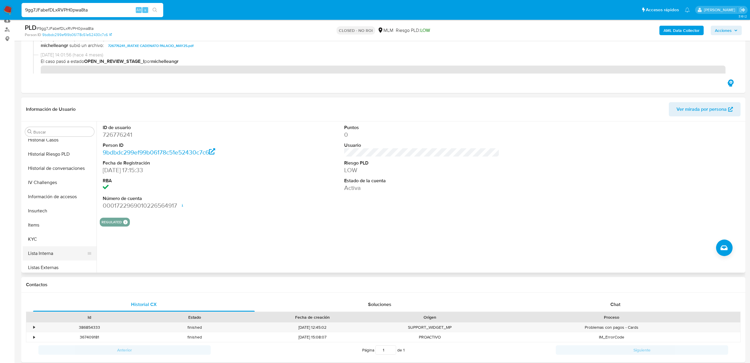
scroll to position [258, 0]
click at [47, 200] on button "KYC" at bounding box center [57, 199] width 69 height 14
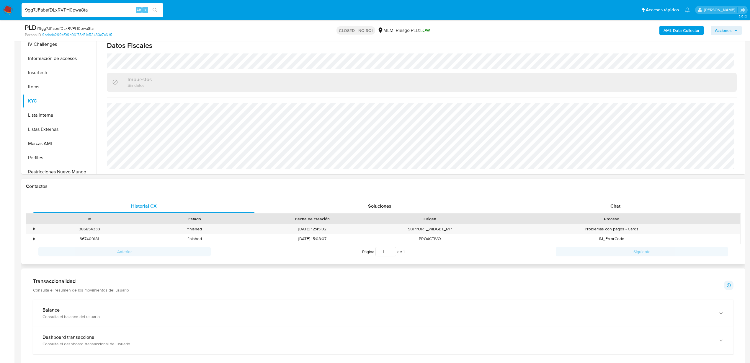
scroll to position [185, 0]
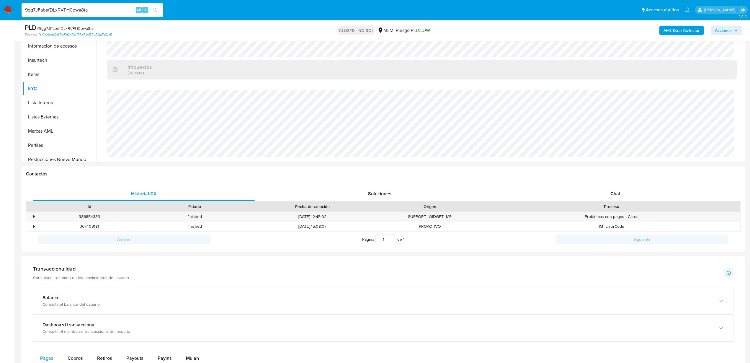
click at [55, 13] on input "9gg7JFabefDLxRVPH0pwa8ta" at bounding box center [93, 10] width 142 height 8
paste input "bN3ZLtajUiQ6yXLmJmJasjUr"
type input "bN3ZLtajUiQ6yXLmJmJasjUr"
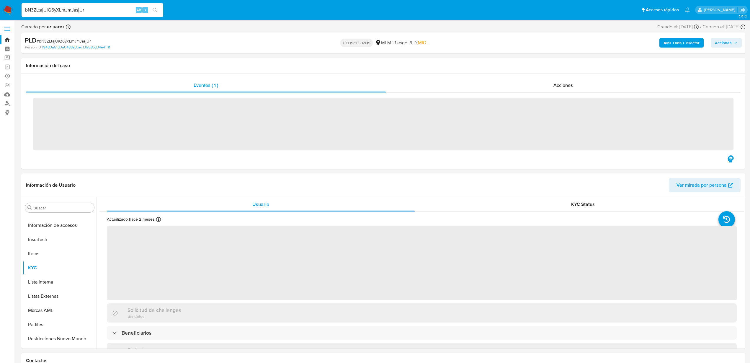
scroll to position [278, 0]
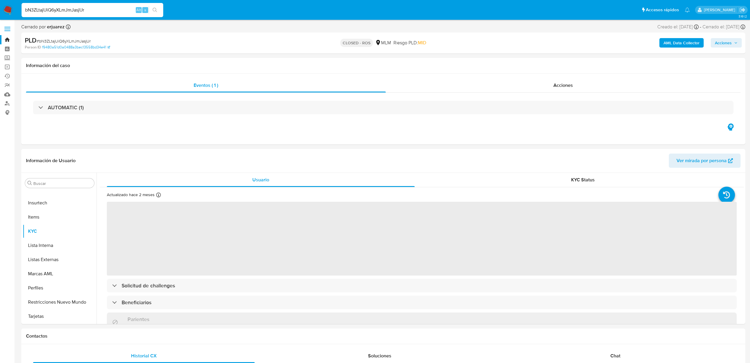
select select "10"
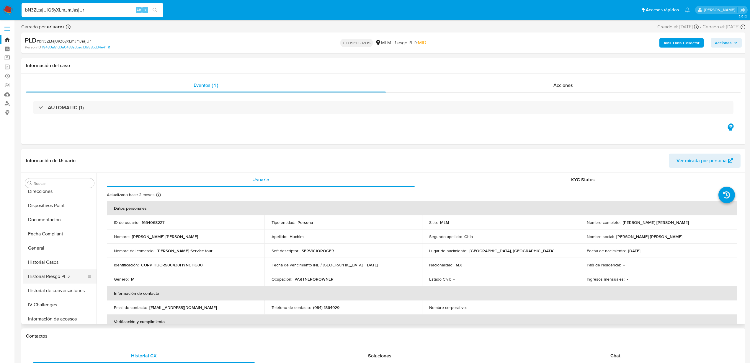
scroll to position [130, 0]
click at [53, 283] on button "Historial Casos" at bounding box center [57, 280] width 69 height 14
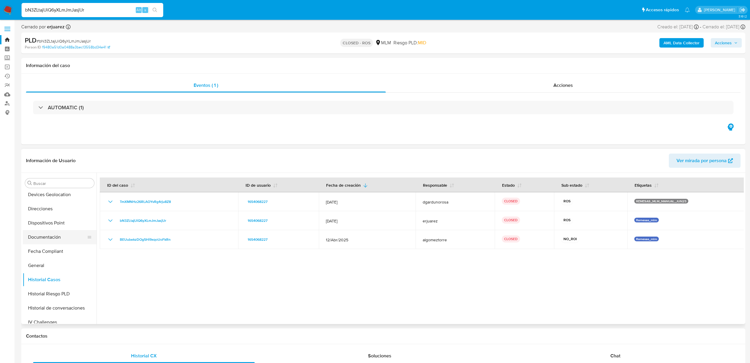
click at [46, 238] on button "Documentación" at bounding box center [57, 237] width 69 height 14
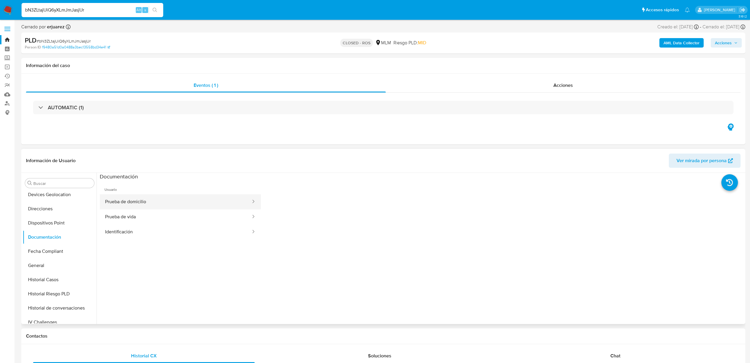
click at [196, 205] on button "Prueba de domicilio" at bounding box center [176, 201] width 152 height 15
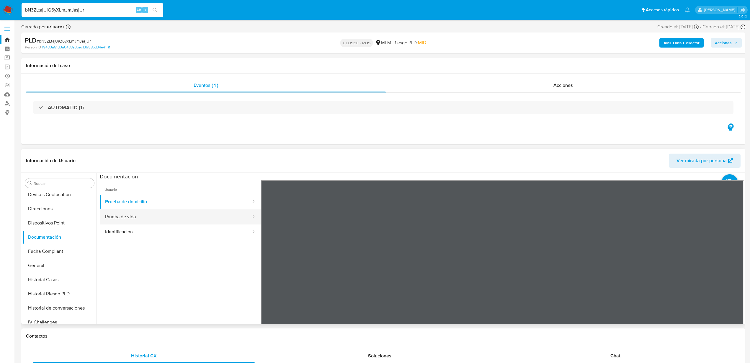
click at [113, 222] on button "Prueba de vida" at bounding box center [176, 216] width 152 height 15
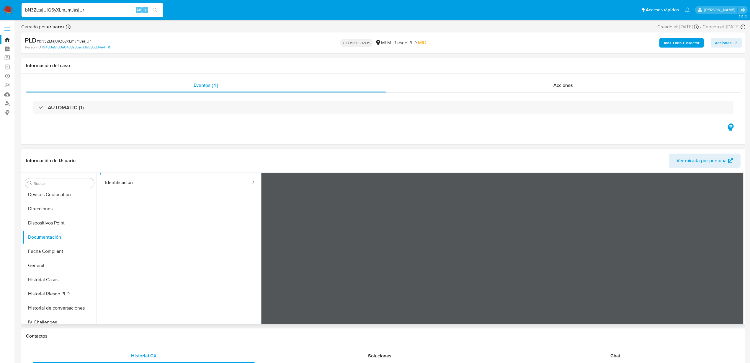
scroll to position [50, 0]
click at [160, 190] on ul "Usuario Prueba de domicilio Prueba de vida Identificación" at bounding box center [180, 215] width 161 height 170
click at [161, 187] on button "Identificación" at bounding box center [176, 182] width 152 height 15
click at [37, 243] on button "Documentación" at bounding box center [57, 237] width 69 height 14
click at [54, 253] on button "Fecha Compliant" at bounding box center [57, 251] width 69 height 14
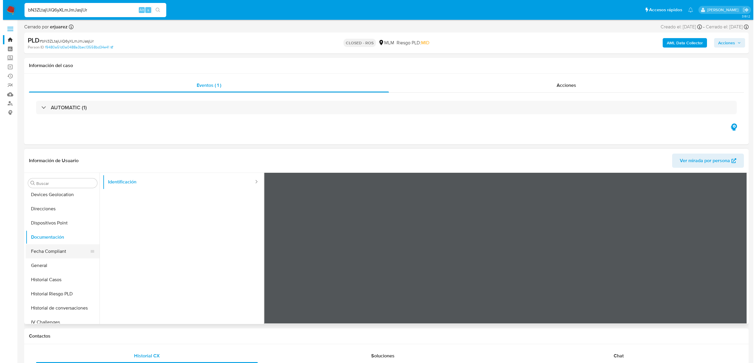
scroll to position [0, 0]
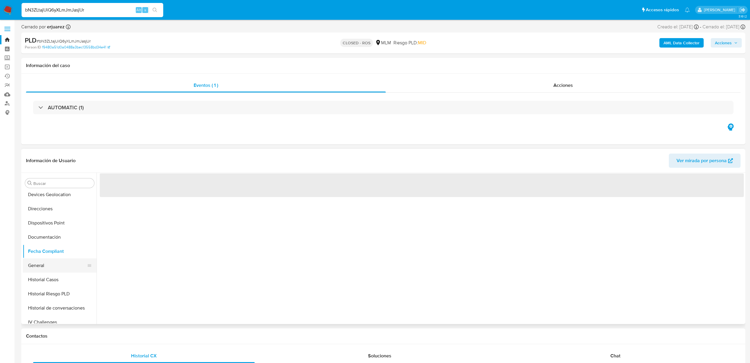
click at [49, 263] on button "General" at bounding box center [57, 265] width 69 height 14
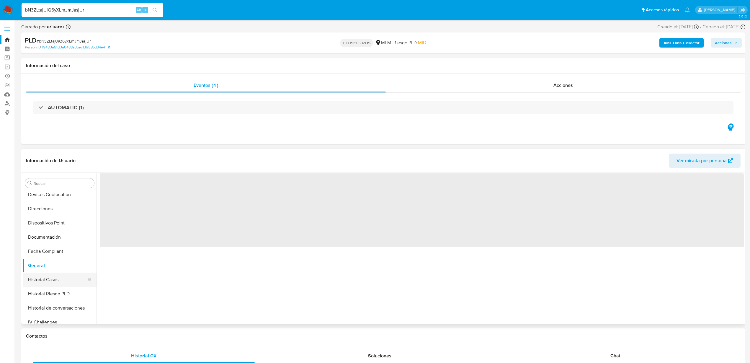
click at [58, 286] on button "Historial Casos" at bounding box center [57, 280] width 69 height 14
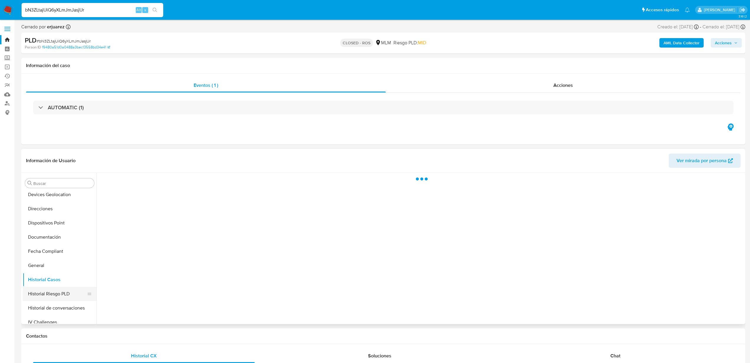
click at [61, 296] on button "Historial Riesgo PLD" at bounding box center [57, 294] width 69 height 14
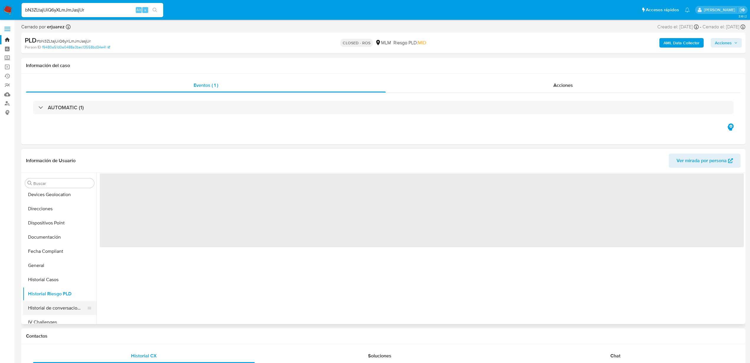
click at [63, 306] on button "Historial de conversaciones" at bounding box center [57, 308] width 69 height 14
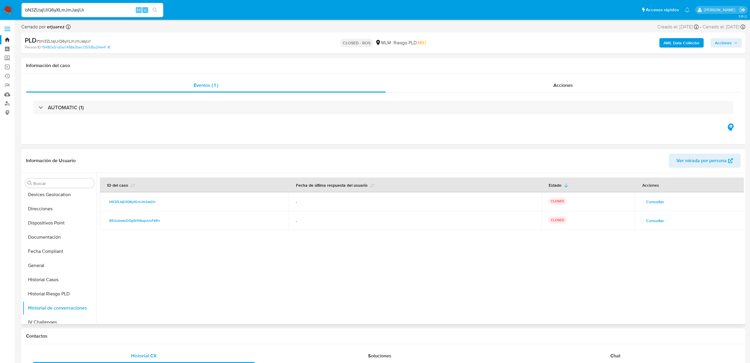
click at [654, 220] on span "Consultar" at bounding box center [655, 220] width 18 height 8
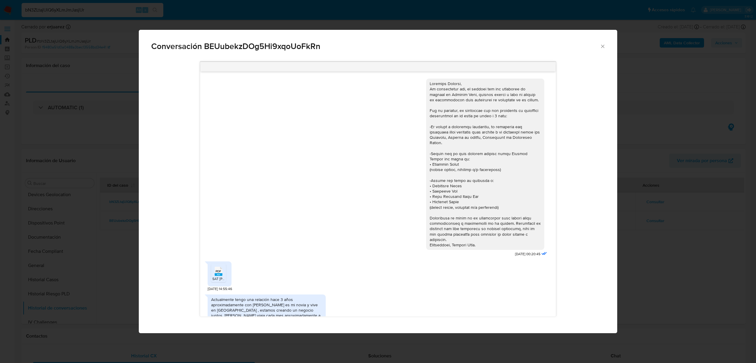
scroll to position [141, 0]
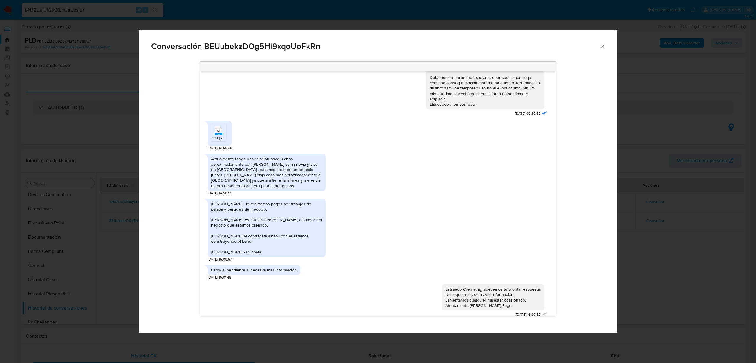
click at [602, 46] on icon "Cerrar" at bounding box center [602, 46] width 3 height 3
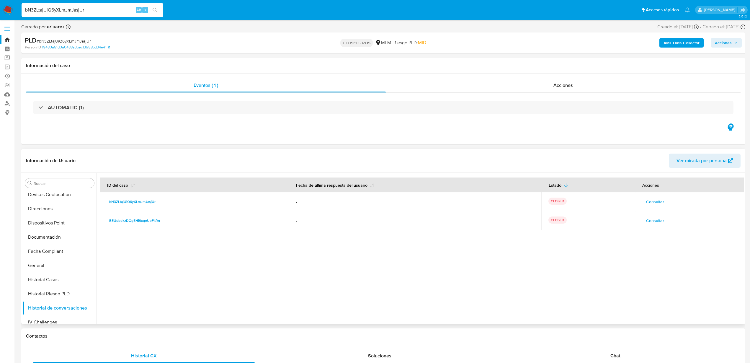
click at [656, 196] on td "Consultar" at bounding box center [690, 201] width 110 height 19
click at [656, 200] on span "Consultar" at bounding box center [655, 202] width 18 height 8
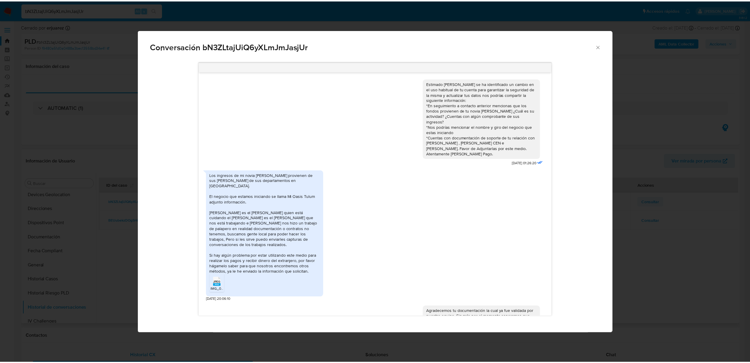
scroll to position [22, 0]
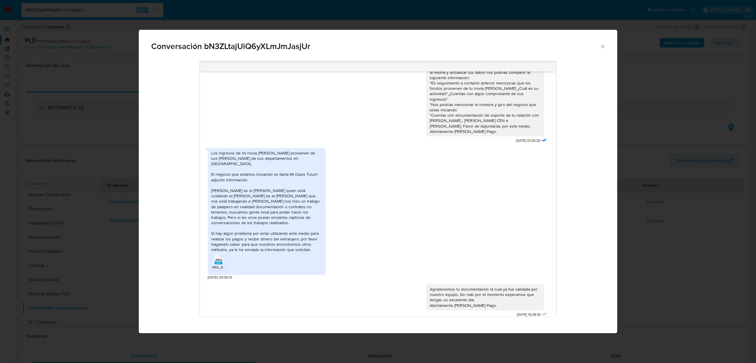
click at [216, 265] on span "IMG_0559.jpeg" at bounding box center [224, 267] width 25 height 5
click at [606, 48] on div "Conversación bN3ZLtajUiQ6yXLmJmJasjUr" at bounding box center [378, 44] width 478 height 28
click at [602, 45] on icon "Cerrar" at bounding box center [602, 46] width 3 height 3
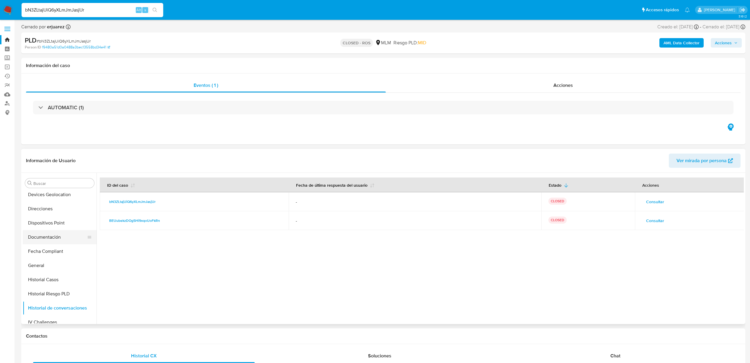
click at [52, 240] on button "Documentación" at bounding box center [57, 237] width 69 height 14
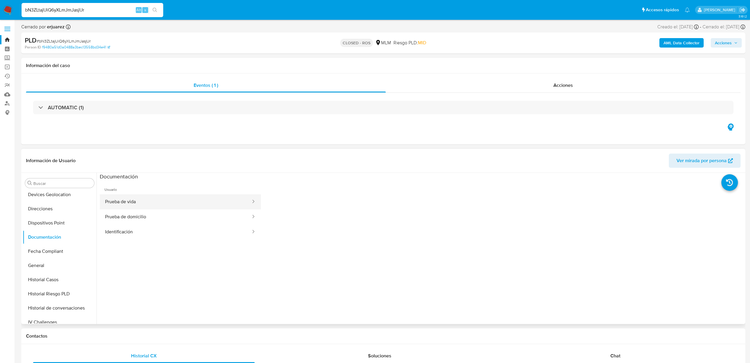
click at [158, 203] on button "Prueba de vida" at bounding box center [176, 201] width 152 height 15
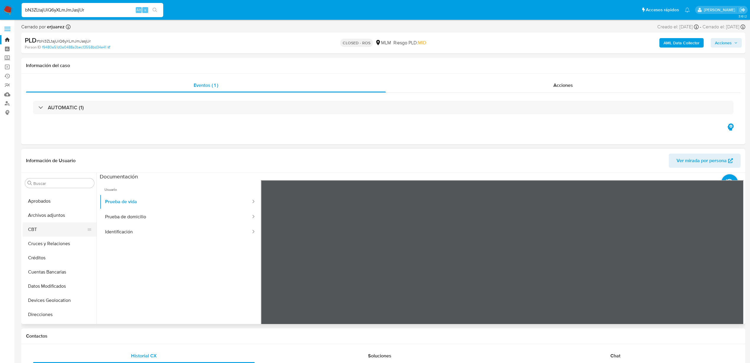
scroll to position [19, 0]
click at [53, 221] on button "Archivos adjuntos" at bounding box center [57, 220] width 69 height 14
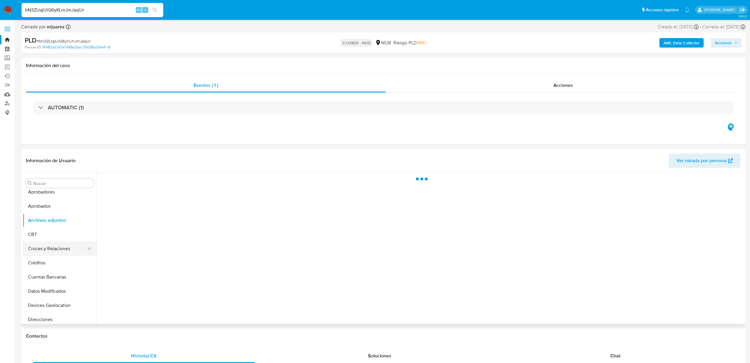
click at [57, 251] on button "Cruces y Relaciones" at bounding box center [57, 249] width 69 height 14
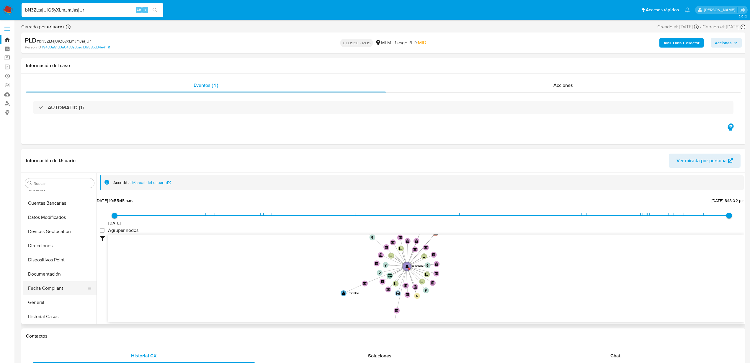
scroll to position [204, 0]
click at [49, 207] on button "Historial Casos" at bounding box center [57, 206] width 69 height 14
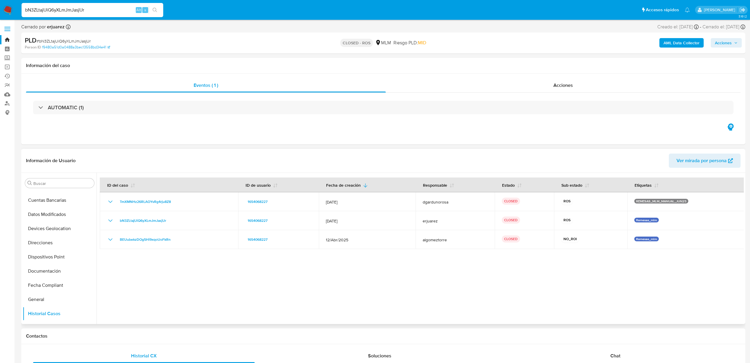
scroll to position [93, 0]
click at [53, 271] on button "Documentación" at bounding box center [57, 274] width 69 height 14
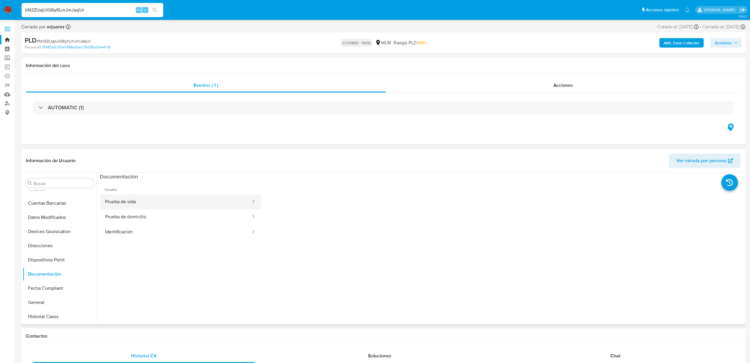
click at [188, 201] on button "Prueba de vida" at bounding box center [176, 201] width 152 height 15
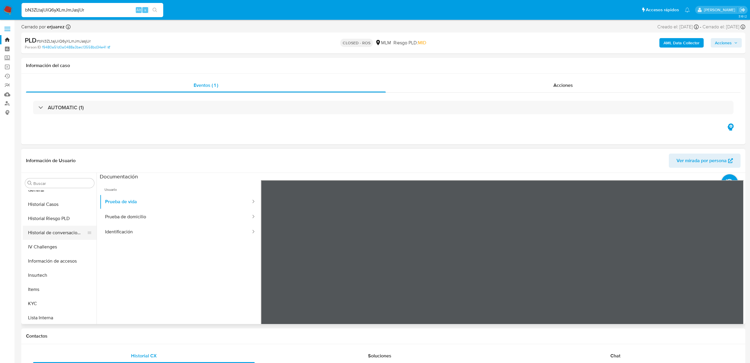
scroll to position [241, 0]
click at [48, 265] on button "KYC" at bounding box center [57, 268] width 69 height 14
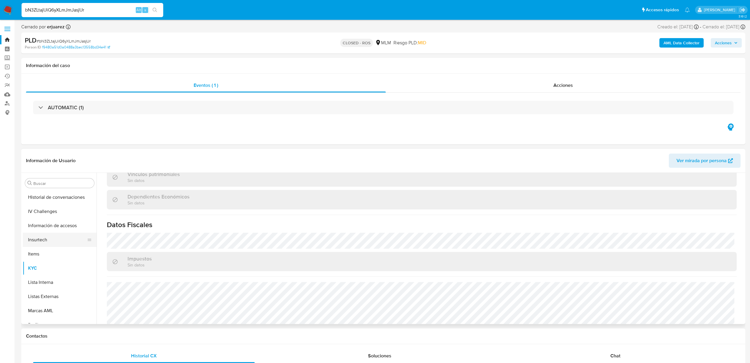
scroll to position [167, 0]
click at [49, 200] on button "Documentación" at bounding box center [57, 200] width 69 height 14
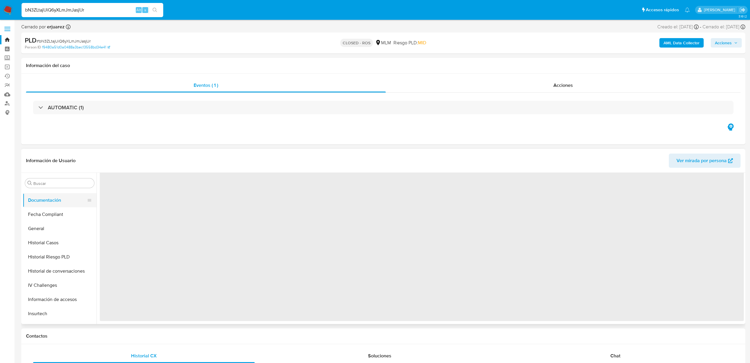
scroll to position [0, 0]
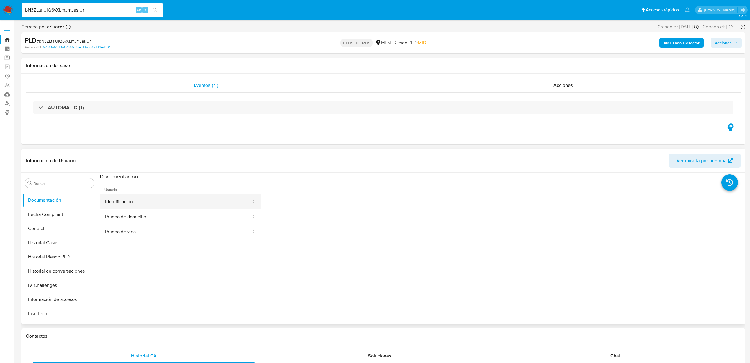
click at [161, 198] on button "Identificación" at bounding box center [176, 201] width 152 height 15
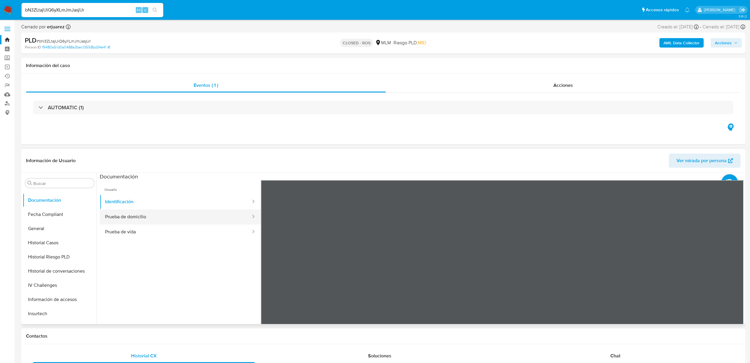
click at [161, 216] on button "Prueba de domicilio" at bounding box center [176, 216] width 152 height 15
click at [165, 235] on button "Prueba de vida" at bounding box center [176, 231] width 152 height 15
drag, startPoint x: 189, startPoint y: 270, endPoint x: 190, endPoint y: 257, distance: 13.0
click at [190, 270] on ul "Usuario Identificación Prueba de domicilio Prueba de vida" at bounding box center [180, 265] width 161 height 170
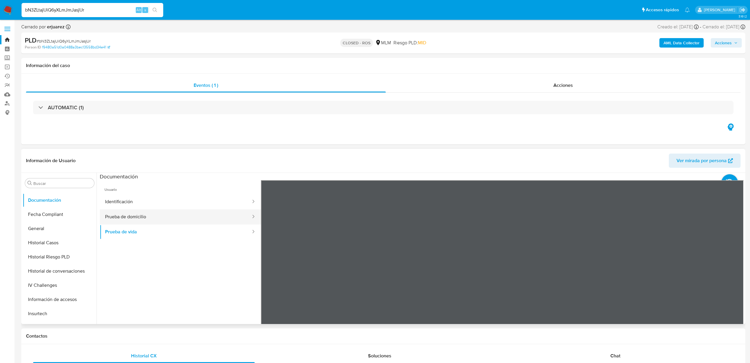
click at [178, 218] on button "Prueba de domicilio" at bounding box center [176, 216] width 152 height 15
click at [166, 201] on button "Identificación" at bounding box center [176, 201] width 152 height 15
click at [217, 288] on ul "Usuario Identificación Prueba de domicilio Prueba de vida" at bounding box center [180, 265] width 161 height 170
click at [172, 222] on button "Prueba de domicilio" at bounding box center [176, 216] width 152 height 15
click at [172, 232] on button "Prueba de vida" at bounding box center [176, 231] width 152 height 15
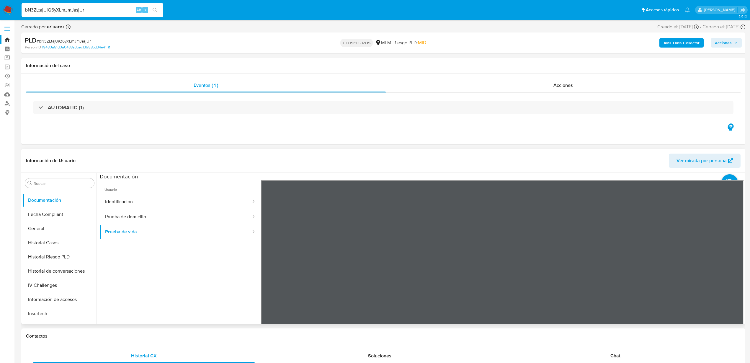
scroll to position [0, 0]
drag, startPoint x: 210, startPoint y: 272, endPoint x: 206, endPoint y: 275, distance: 4.7
click at [209, 273] on ul "Usuario Identificación Prueba de domicilio Prueba de vida" at bounding box center [180, 265] width 161 height 170
drag, startPoint x: 54, startPoint y: 214, endPoint x: 56, endPoint y: 221, distance: 7.3
click at [53, 214] on button "Fecha Compliant" at bounding box center [57, 214] width 69 height 14
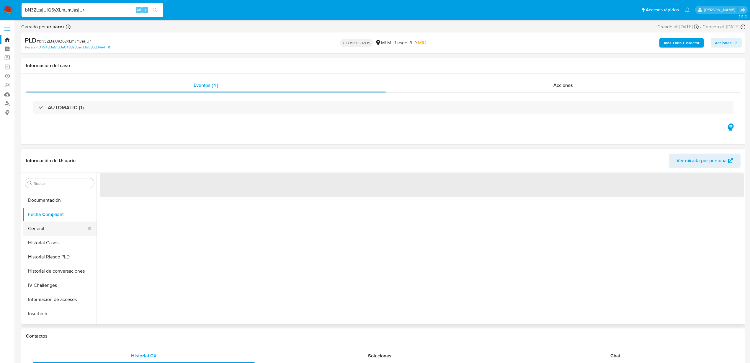
click at [55, 232] on button "General" at bounding box center [57, 228] width 69 height 14
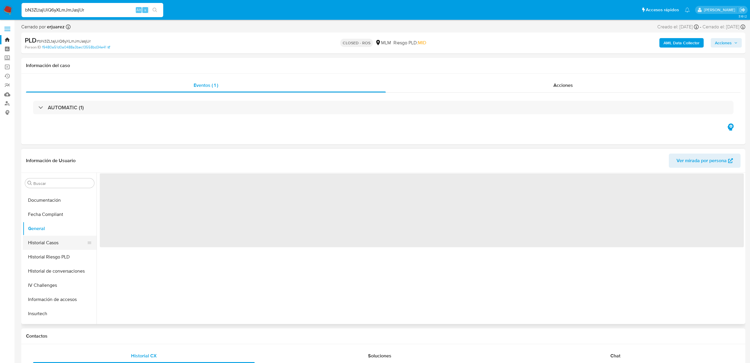
click at [53, 241] on button "Historial Casos" at bounding box center [57, 243] width 69 height 14
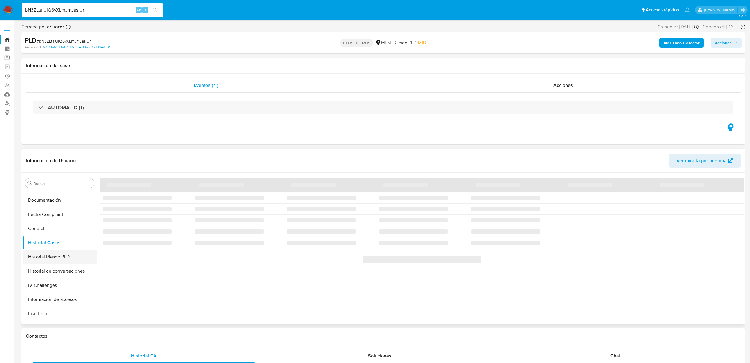
click at [61, 261] on button "Historial Riesgo PLD" at bounding box center [57, 257] width 69 height 14
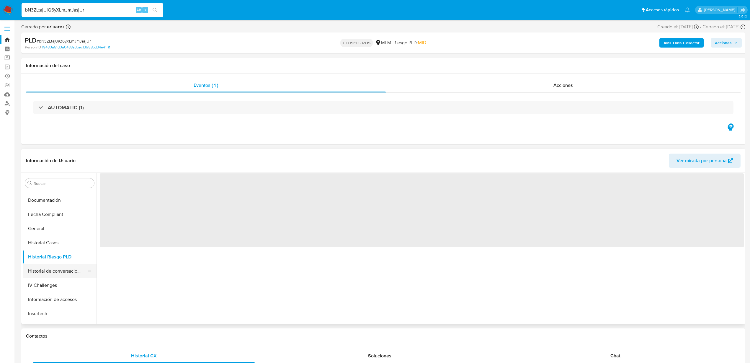
click at [62, 271] on button "Historial de conversaciones" at bounding box center [57, 271] width 69 height 14
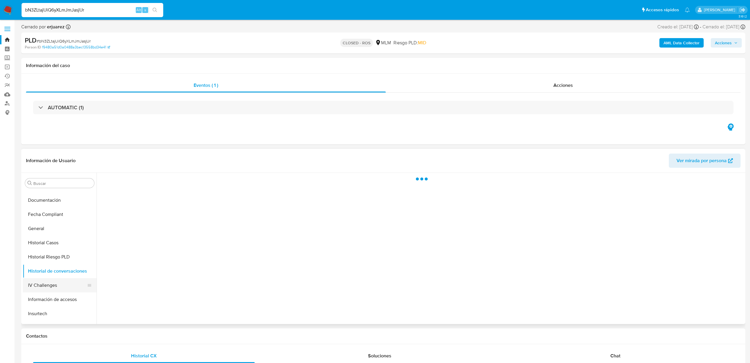
click at [60, 284] on button "IV Challenges" at bounding box center [57, 285] width 69 height 14
click at [63, 299] on button "Información de accesos" at bounding box center [57, 299] width 69 height 14
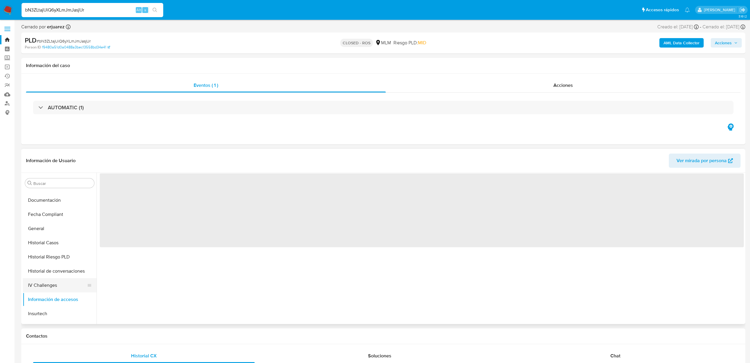
click at [60, 288] on button "IV Challenges" at bounding box center [57, 285] width 69 height 14
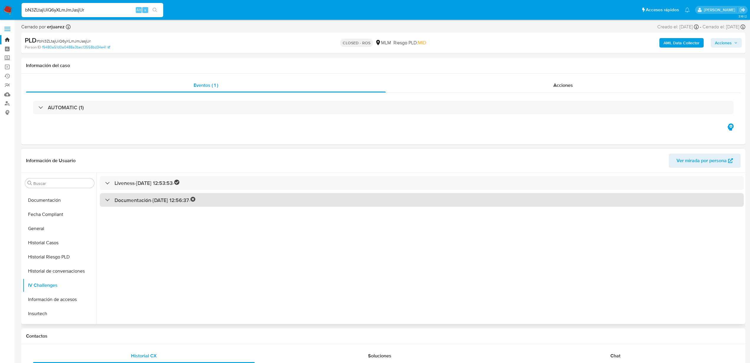
click at [131, 200] on h3 "Documentación - 26/01/2024 12:56:37 -" at bounding box center [155, 200] width 81 height 7
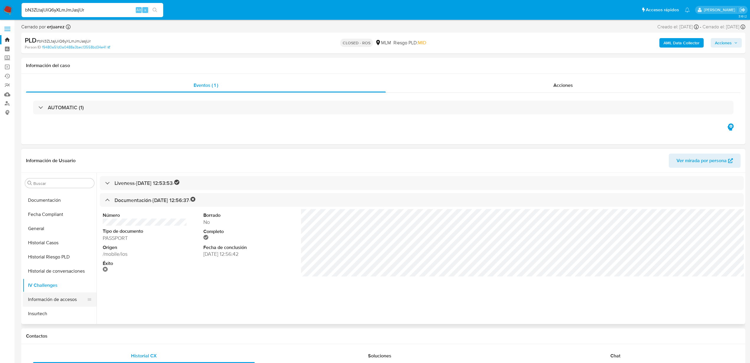
click at [44, 297] on button "Información de accesos" at bounding box center [57, 299] width 69 height 14
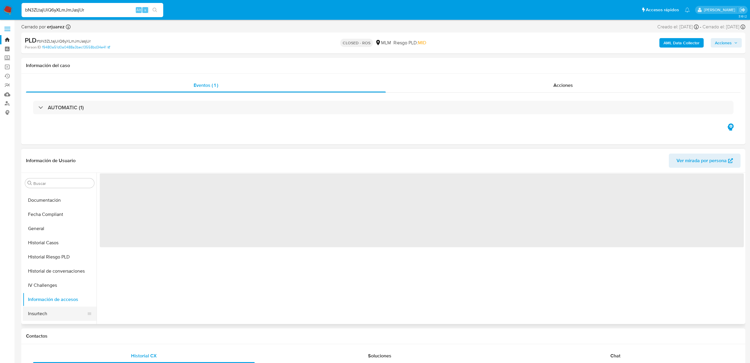
click at [43, 318] on button "Insurtech" at bounding box center [57, 314] width 69 height 14
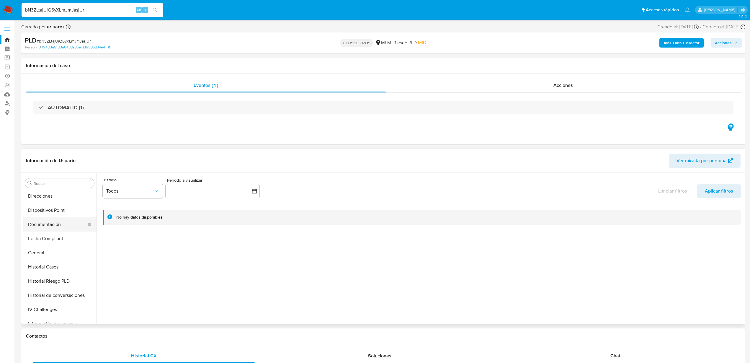
scroll to position [130, 0]
click at [58, 234] on button "Documentación" at bounding box center [57, 237] width 69 height 14
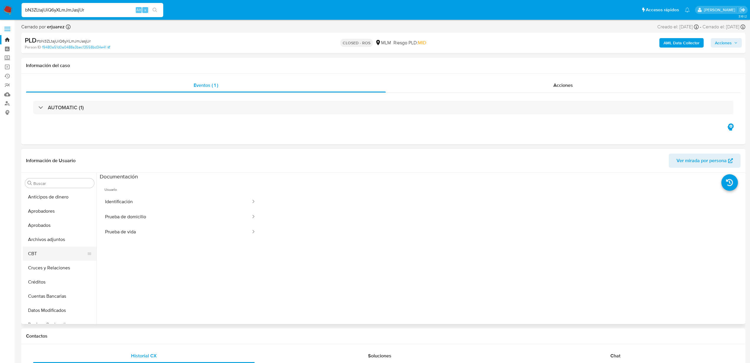
scroll to position [0, 0]
click at [58, 237] on button "Archivos adjuntos" at bounding box center [57, 240] width 69 height 14
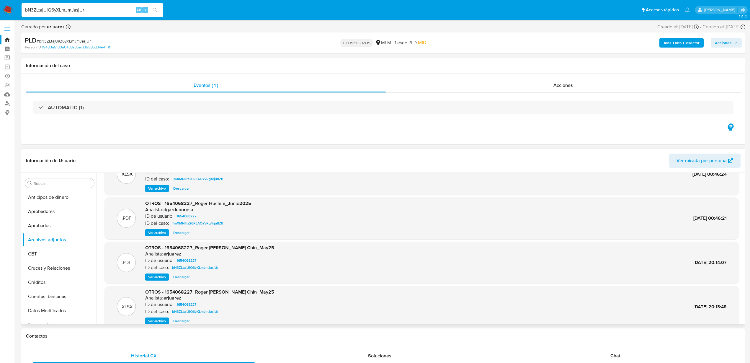
scroll to position [50, 0]
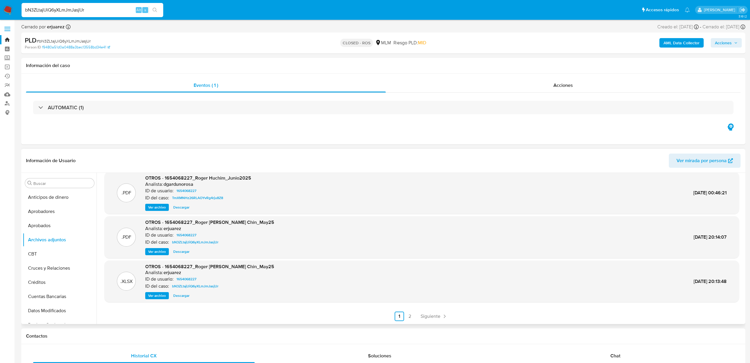
click at [182, 297] on span "Descargar" at bounding box center [181, 296] width 16 height 6
click at [160, 253] on span "Ver archivo" at bounding box center [157, 252] width 18 height 6
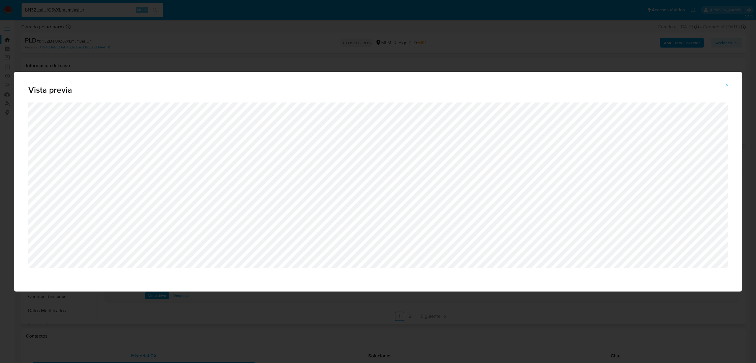
click at [725, 83] on icon "Attachment preview" at bounding box center [727, 84] width 5 height 5
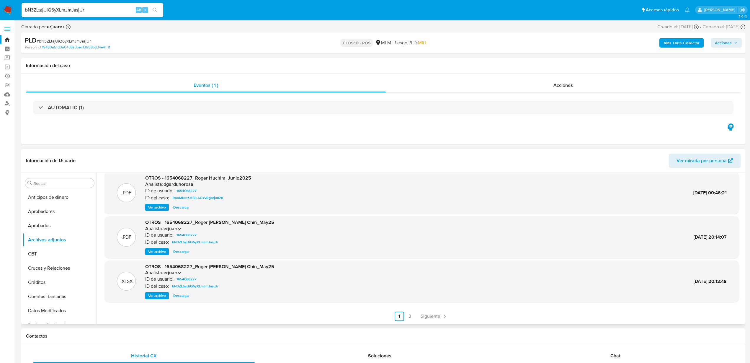
click at [82, 10] on input "bN3ZLtajUiQ6yXLmJmJasjUr" at bounding box center [93, 10] width 142 height 8
paste input "8sop9WPjMCw51PxniOVtvRfw"
type input "8sop9WPjMCw51PxniOVtvRfw"
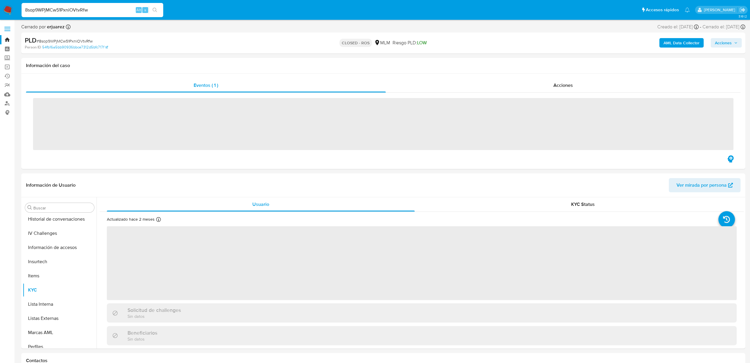
scroll to position [271, 0]
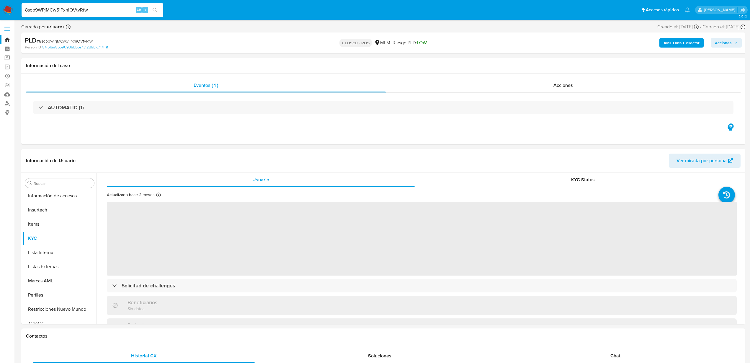
select select "10"
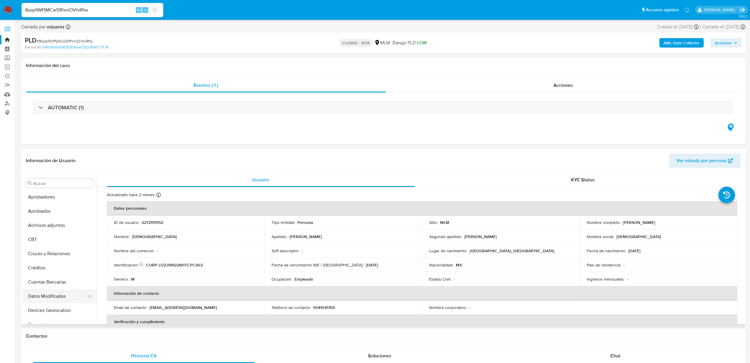
scroll to position [0, 0]
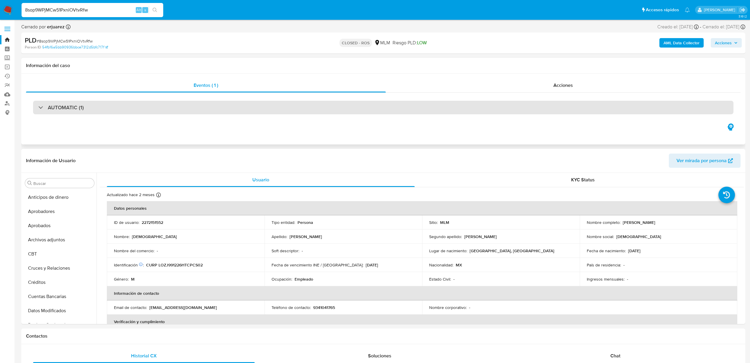
click at [115, 105] on div "AUTOMATIC (1)" at bounding box center [383, 108] width 701 height 14
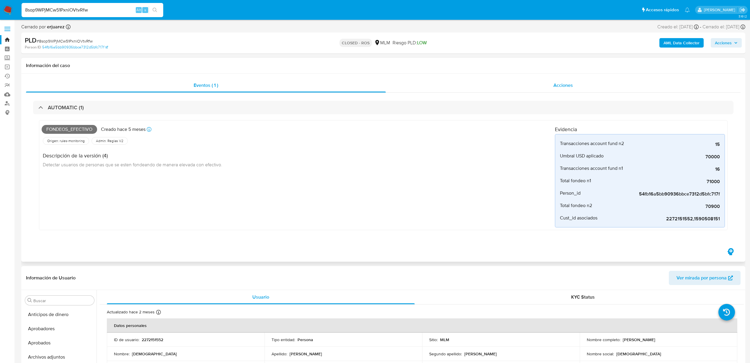
click at [563, 84] on span "Acciones" at bounding box center [563, 85] width 19 height 7
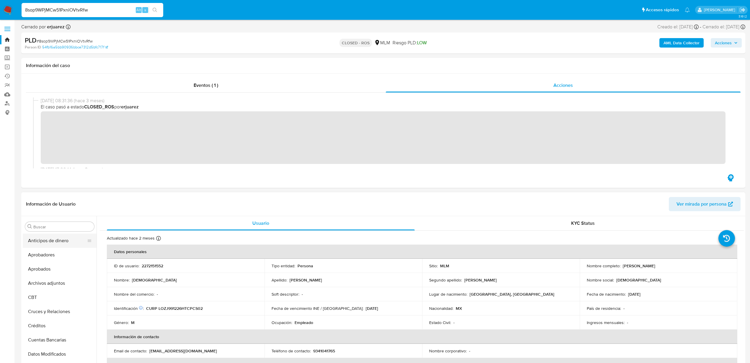
click at [57, 245] on button "Anticipos de dinero" at bounding box center [57, 241] width 69 height 14
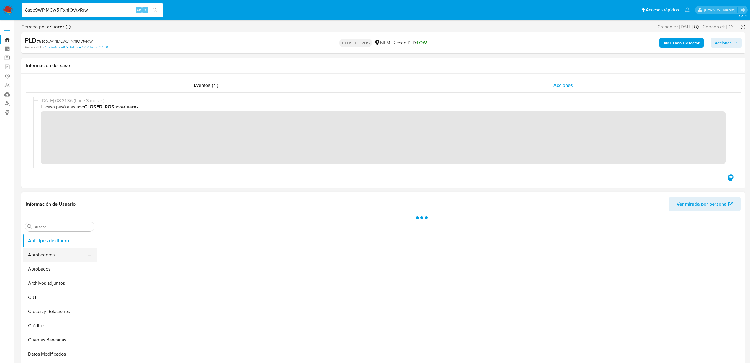
click at [54, 255] on button "Aprobadores" at bounding box center [57, 255] width 69 height 14
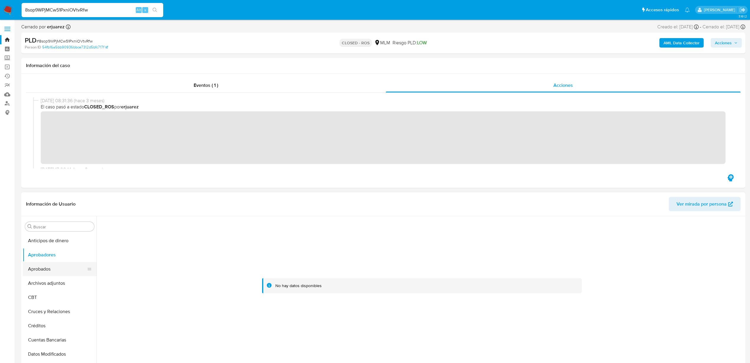
click at [52, 268] on button "Aprobados" at bounding box center [57, 269] width 69 height 14
click at [49, 282] on button "Archivos adjuntos" at bounding box center [57, 283] width 69 height 14
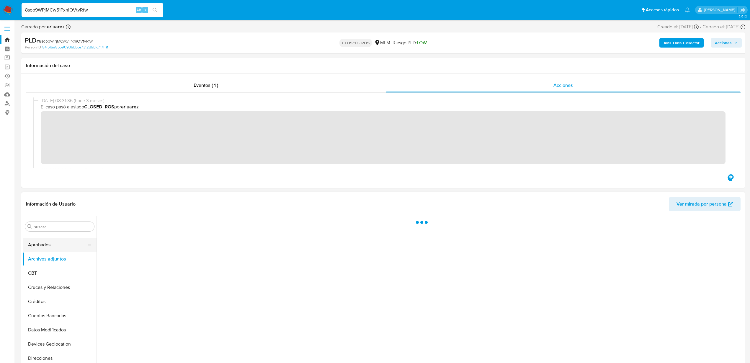
scroll to position [37, 0]
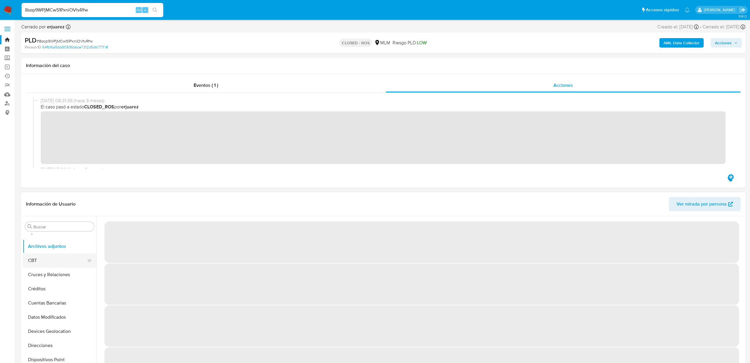
click at [43, 262] on button "CBT" at bounding box center [57, 260] width 69 height 14
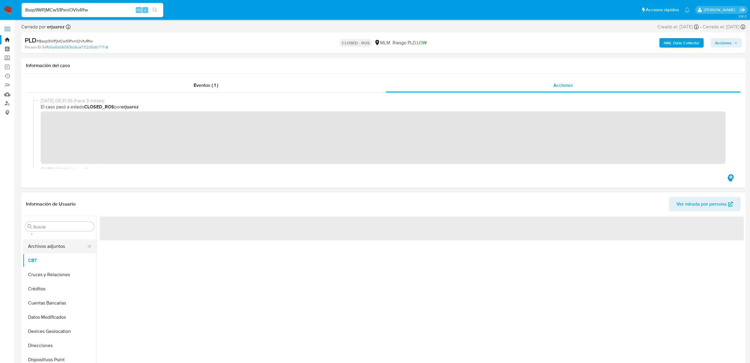
click at [42, 247] on button "Archivos adjuntos" at bounding box center [57, 246] width 69 height 14
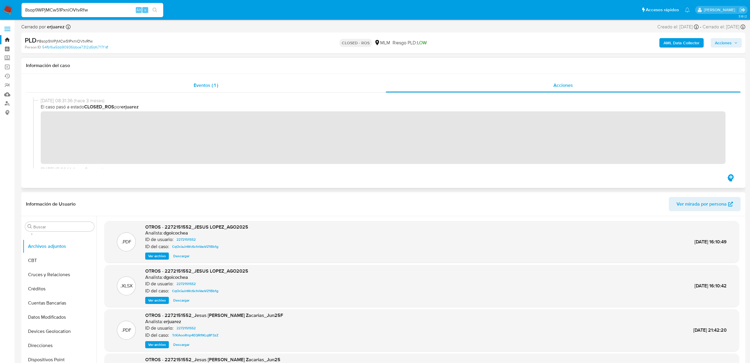
click at [198, 88] on span "Eventos ( 1 )" at bounding box center [206, 85] width 25 height 7
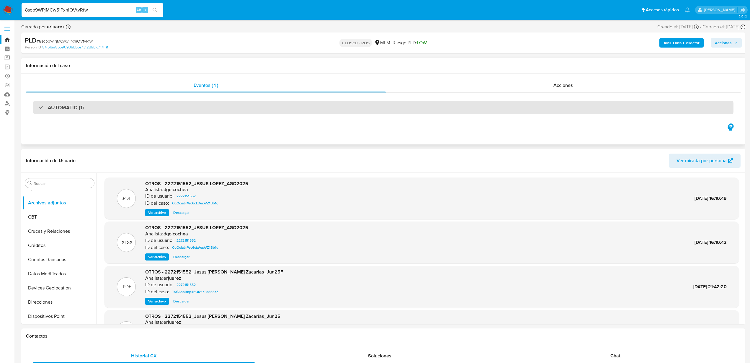
click at [69, 111] on h3 "AUTOMATIC (1)" at bounding box center [66, 107] width 36 height 6
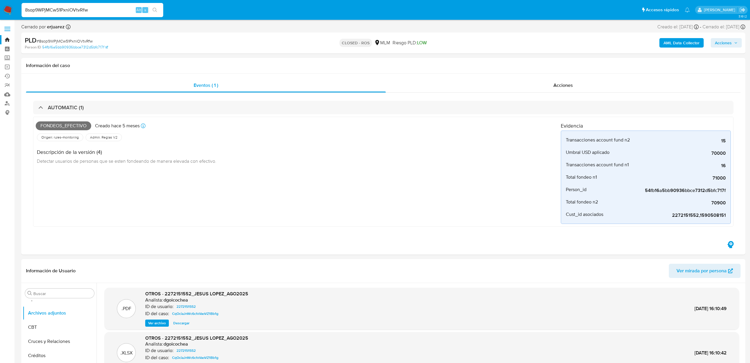
click at [5, 8] on img at bounding box center [8, 10] width 10 height 10
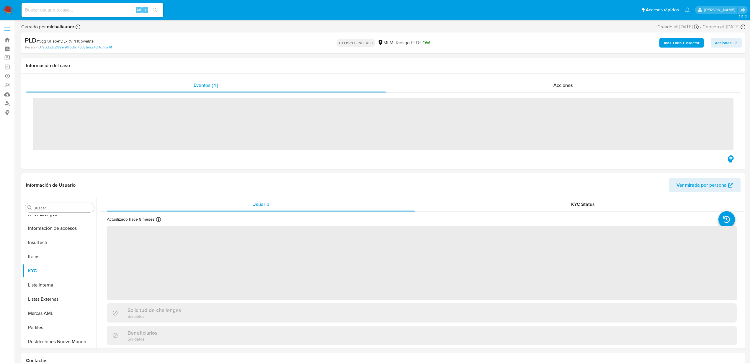
scroll to position [278, 0]
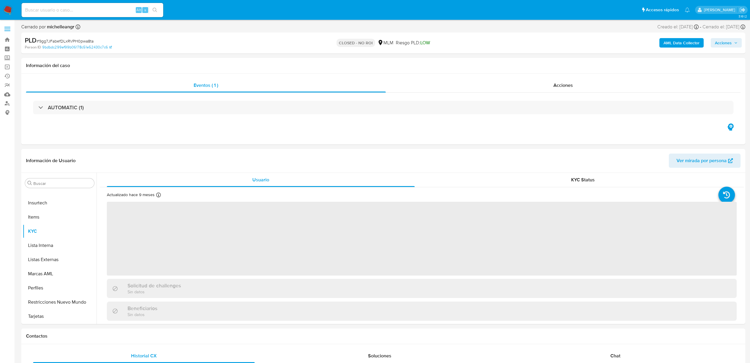
select select "10"
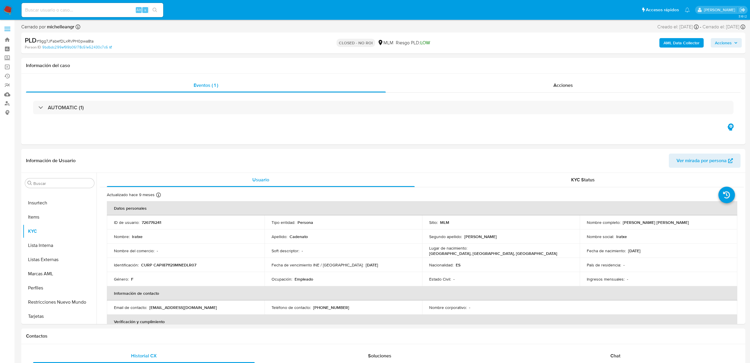
click at [83, 11] on input at bounding box center [93, 10] width 142 height 8
paste input "1151794970"
type input "1151794970"
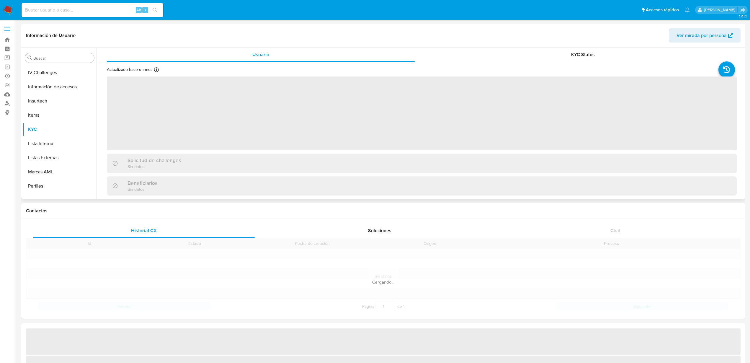
scroll to position [278, 0]
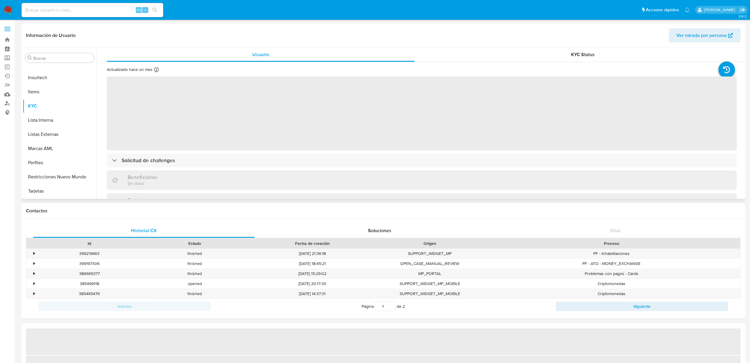
select select "10"
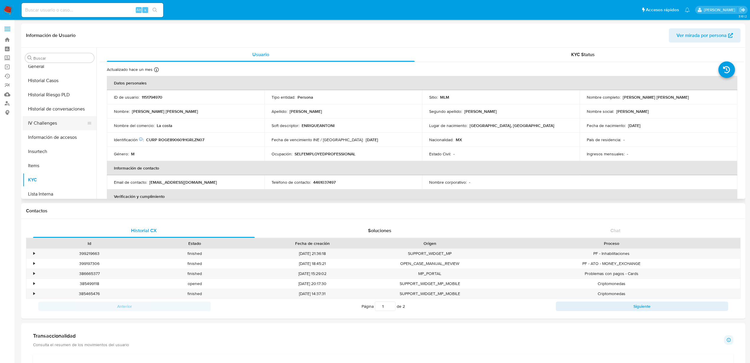
scroll to position [167, 0]
click at [56, 117] on button "Historial Casos" at bounding box center [57, 117] width 69 height 14
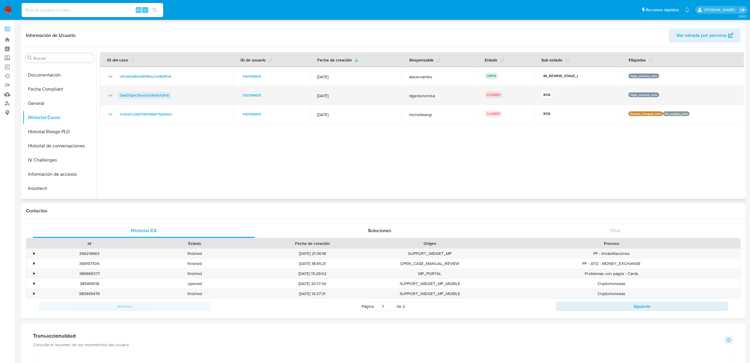
click at [154, 97] on span "OkdOTgfsCRynUExVnSlsTQHS" at bounding box center [144, 95] width 49 height 7
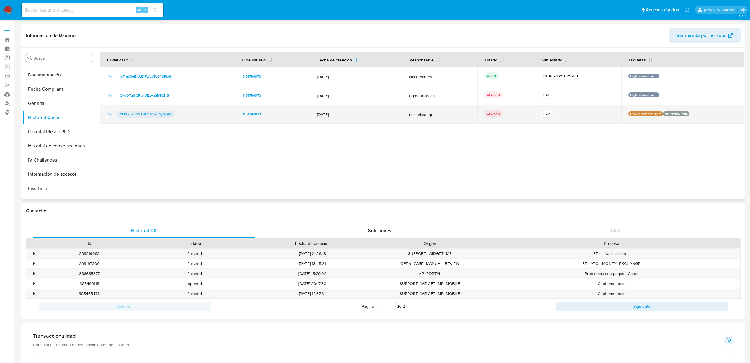
click at [148, 115] on span "YUGwTc24QTWDf64eF7ty05AO" at bounding box center [146, 114] width 52 height 7
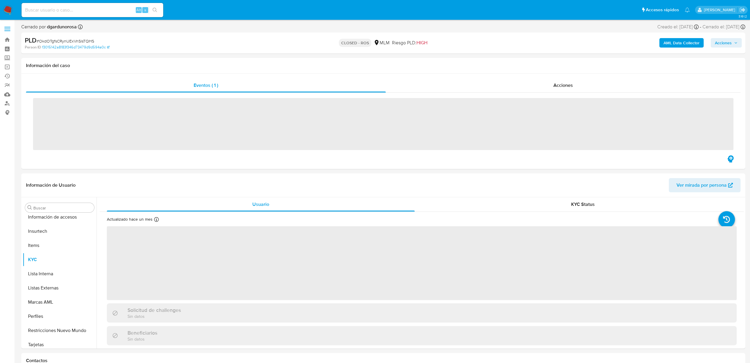
scroll to position [278, 0]
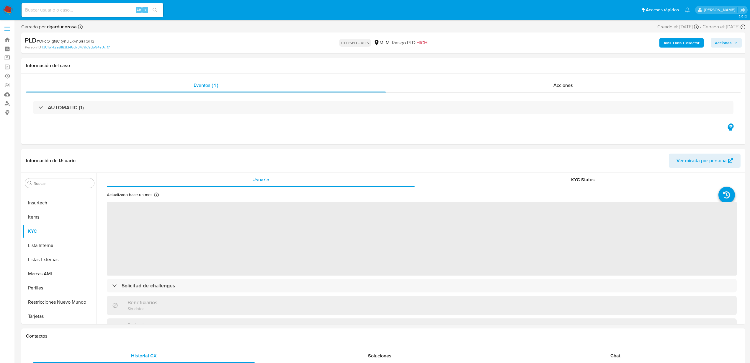
select select "10"
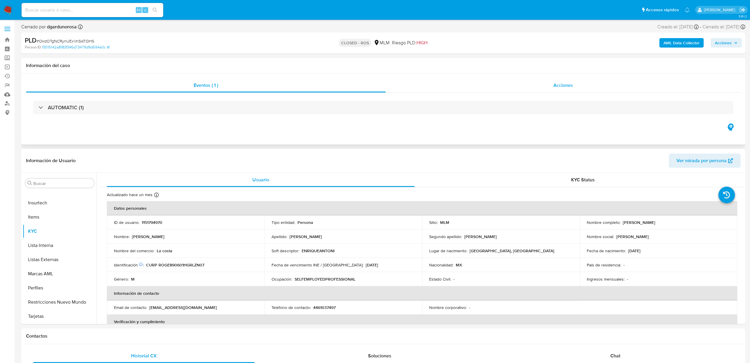
click at [564, 84] on span "Acciones" at bounding box center [563, 85] width 19 height 7
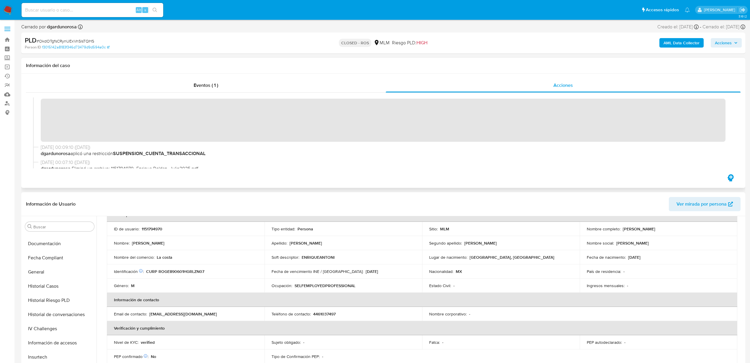
scroll to position [0, 0]
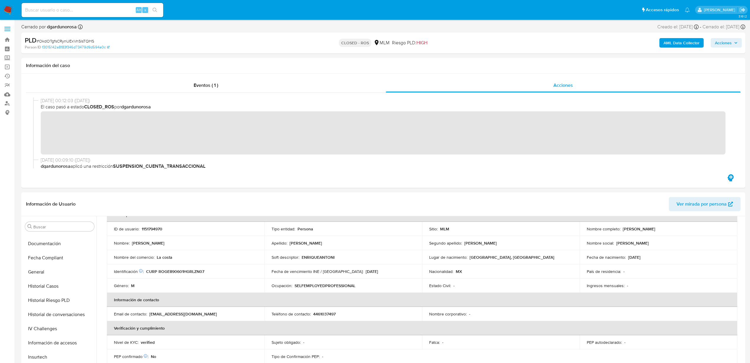
click at [79, 40] on span "# OkdOTgfsCRynUExVnSlsTQHS" at bounding box center [66, 41] width 58 height 6
copy span "OkdOTgfsCRynUExVnSlsTQHS"
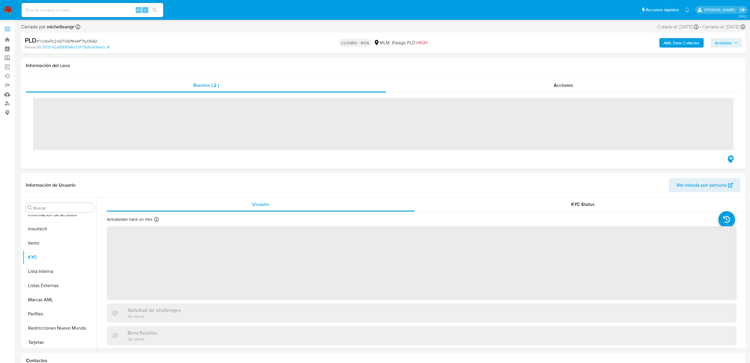
scroll to position [278, 0]
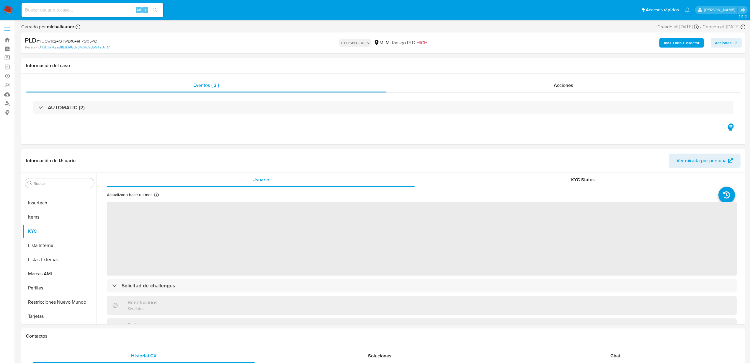
click at [87, 40] on span "# YUGwTc24QTWDf64eF7ty05AO" at bounding box center [67, 41] width 61 height 6
select select "10"
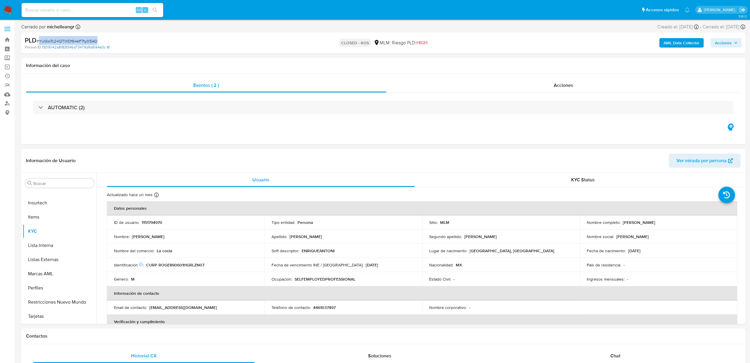
copy span "YUGwTc24QTWDf64eF7ty05AO"
click at [558, 82] on span "Acciones" at bounding box center [563, 85] width 19 height 7
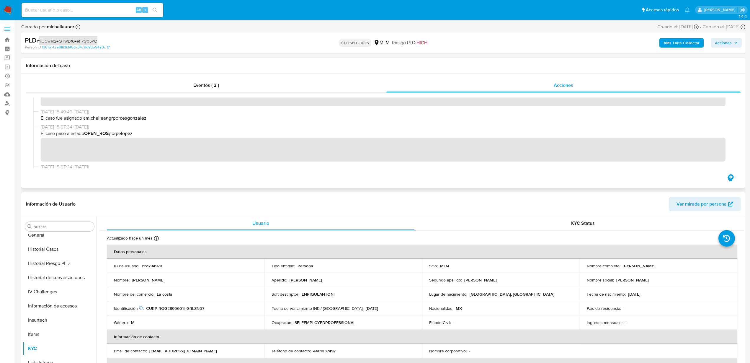
scroll to position [111, 0]
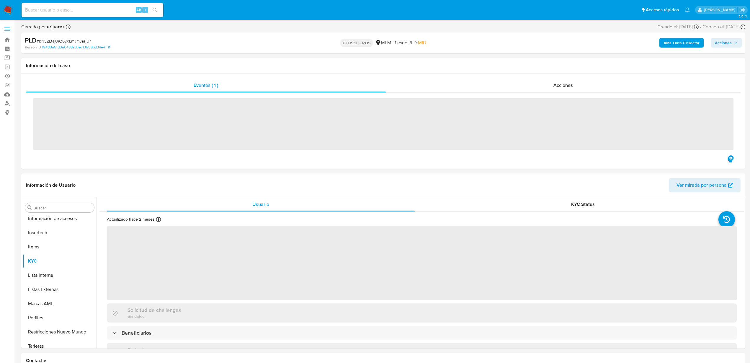
scroll to position [278, 0]
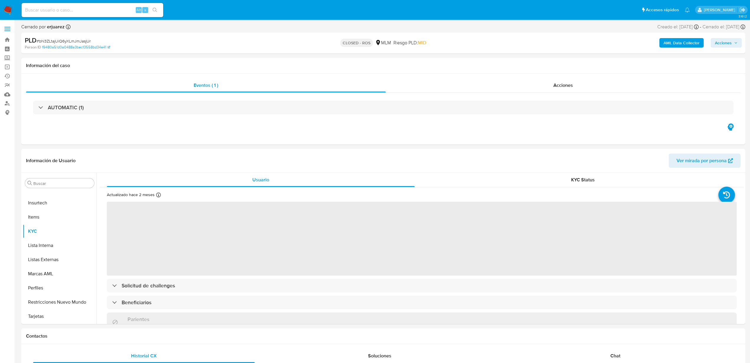
select select "10"
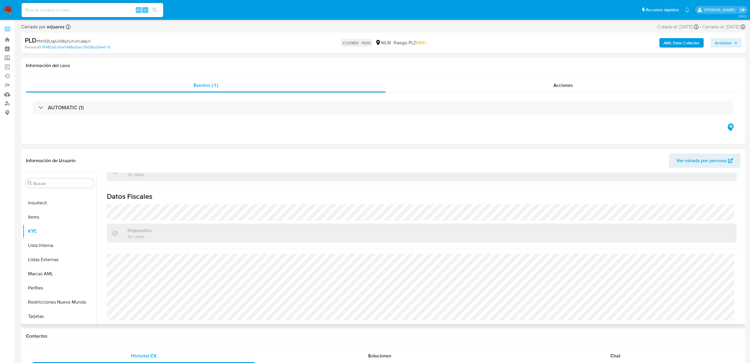
scroll to position [354, 0]
click at [85, 14] on div "Alt s" at bounding box center [93, 10] width 142 height 14
click at [82, 10] on input at bounding box center [93, 10] width 142 height 8
paste input "1300562495"
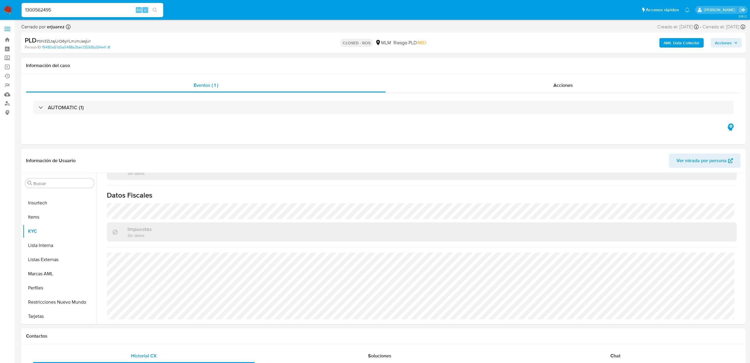
type input "1300562495"
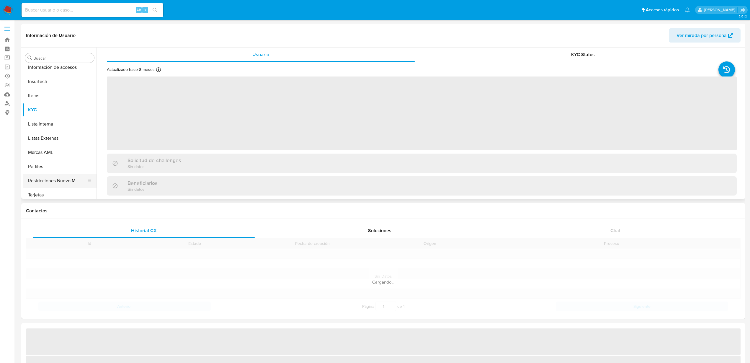
scroll to position [278, 0]
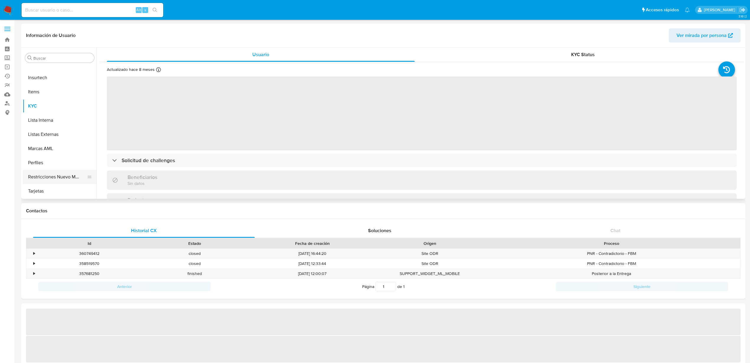
click at [67, 175] on button "Restricciones Nuevo Mundo" at bounding box center [57, 177] width 69 height 14
select select "10"
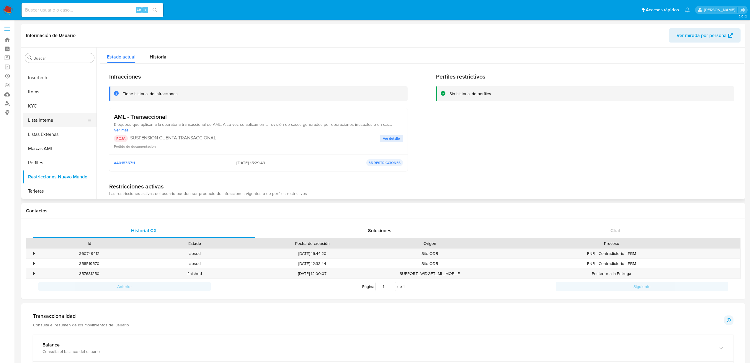
scroll to position [204, 0]
click at [46, 76] on button "Historial Casos" at bounding box center [57, 81] width 69 height 14
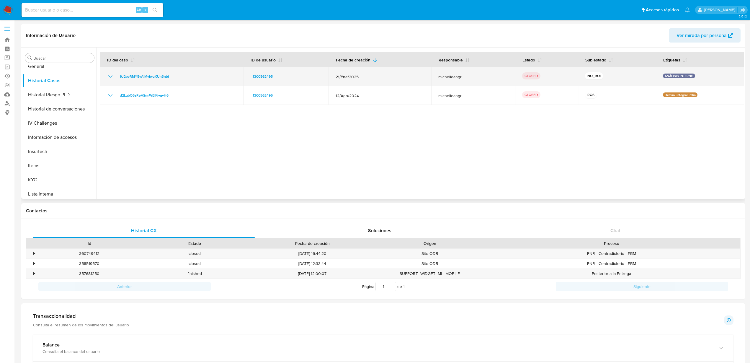
click at [109, 76] on icon "Mostrar/Ocultar" at bounding box center [110, 76] width 7 height 7
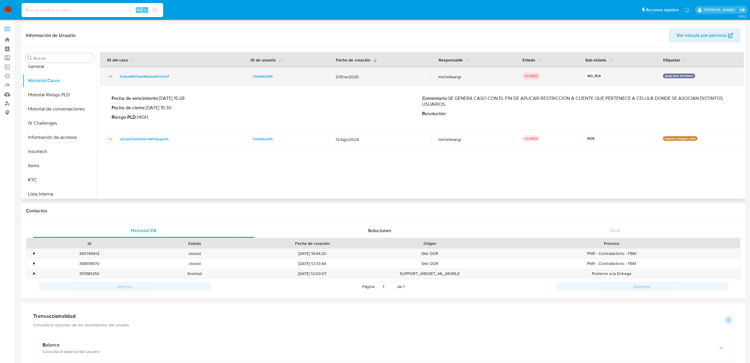
click at [108, 76] on icon "Mostrar/Ocultar" at bounding box center [110, 76] width 7 height 7
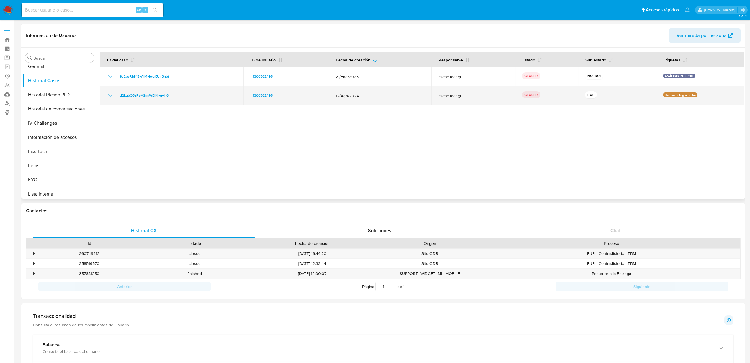
click at [109, 94] on icon "Mostrar/Ocultar" at bounding box center [110, 95] width 7 height 7
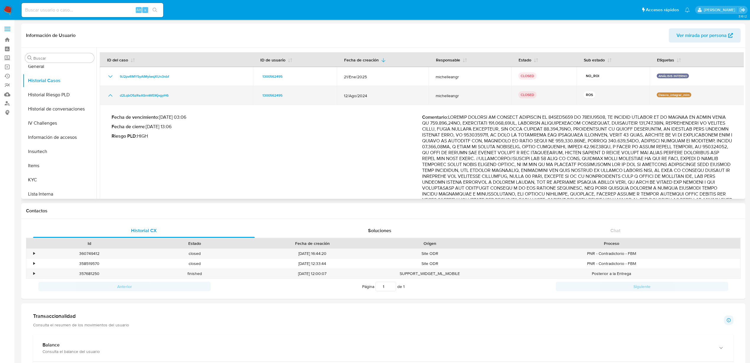
click at [109, 94] on icon "Mostrar/Ocultar" at bounding box center [110, 95] width 7 height 7
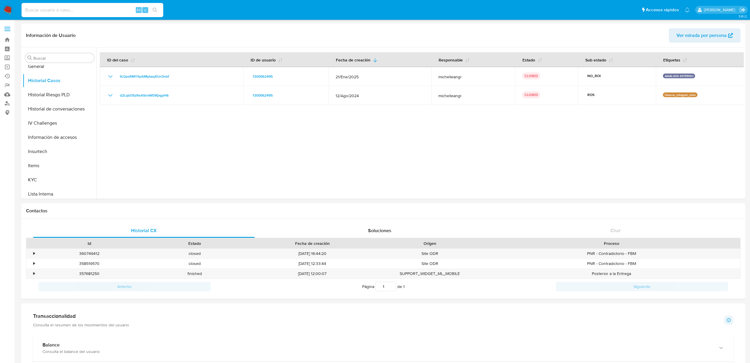
click at [94, 8] on input at bounding box center [93, 10] width 142 height 8
paste input "8sop9WPjMCw51PxniOVtvRfw"
type input "8sop9WPjMCw51PxniOVtvRfw"
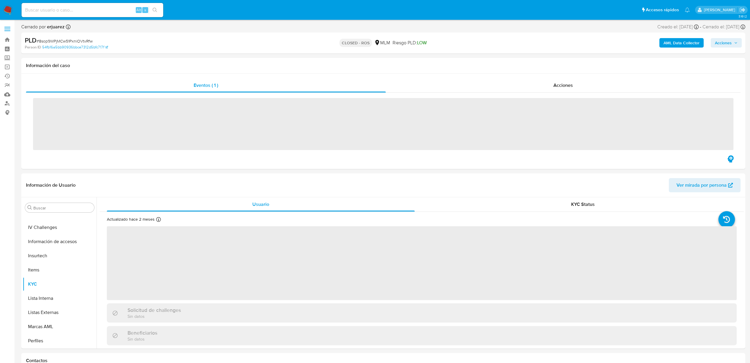
scroll to position [278, 0]
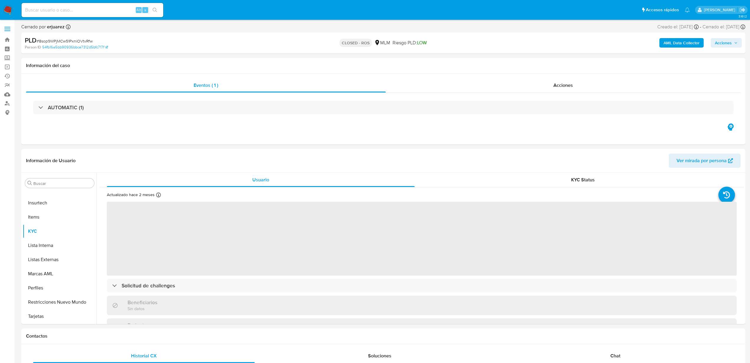
select select "10"
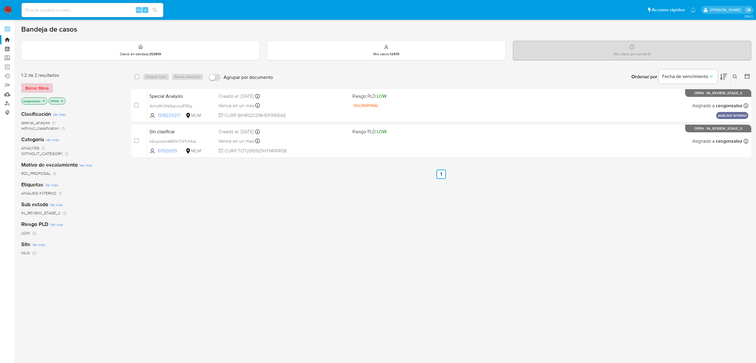
click at [35, 86] on span "Borrar filtros" at bounding box center [36, 88] width 23 height 8
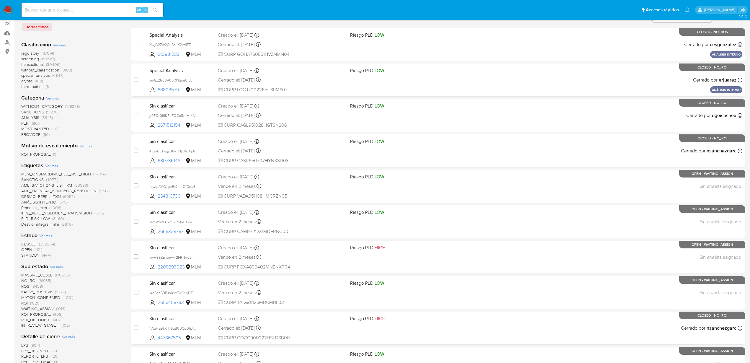
scroll to position [74, 0]
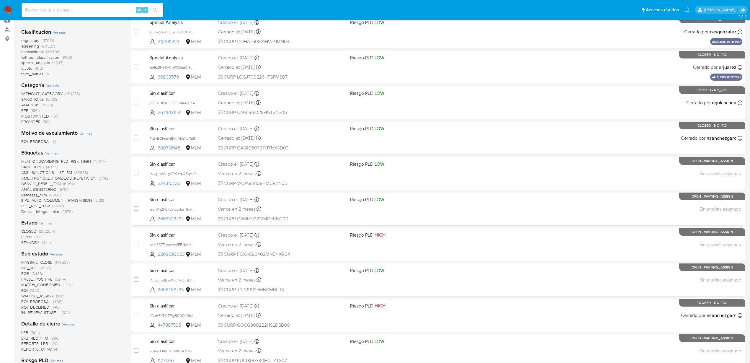
click at [44, 301] on span "ROI_PROPOSAL" at bounding box center [36, 302] width 30 height 6
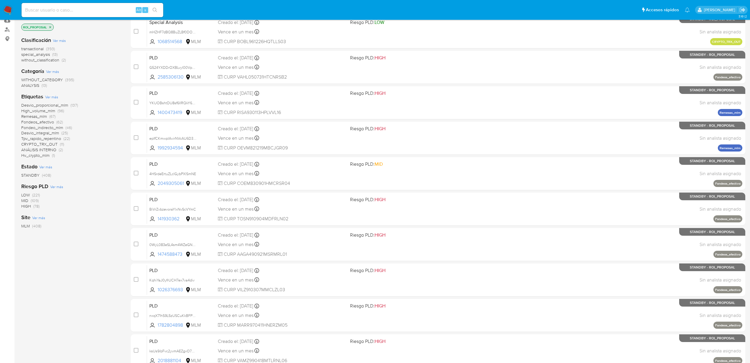
click at [47, 134] on span "Desvio_integral_mlm" at bounding box center [40, 133] width 38 height 6
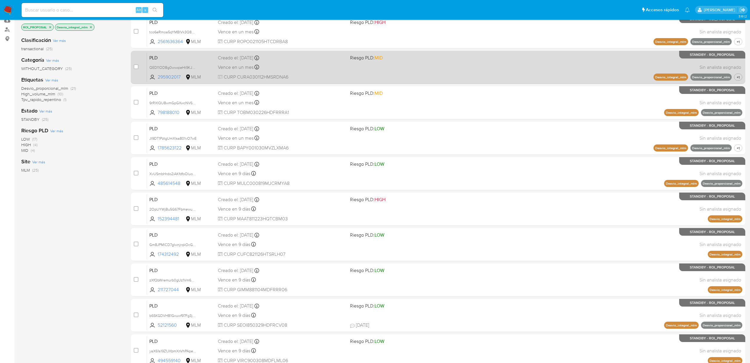
click at [316, 71] on div "PLD QED11ODBg0wwqieHt9KJ2GAM 295902017 MLM Riesgo PLD: MID Creado el: [DATE] Cr…" at bounding box center [445, 67] width 596 height 30
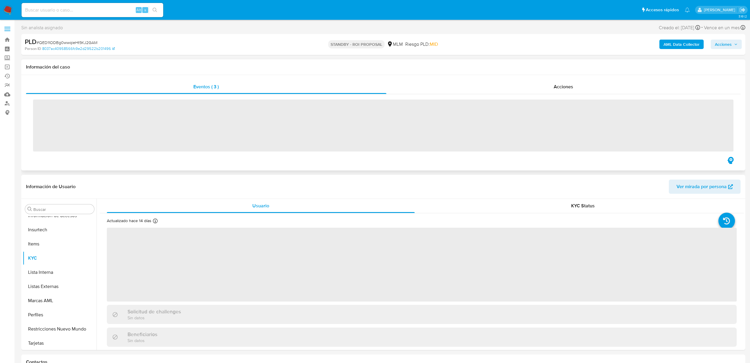
scroll to position [278, 0]
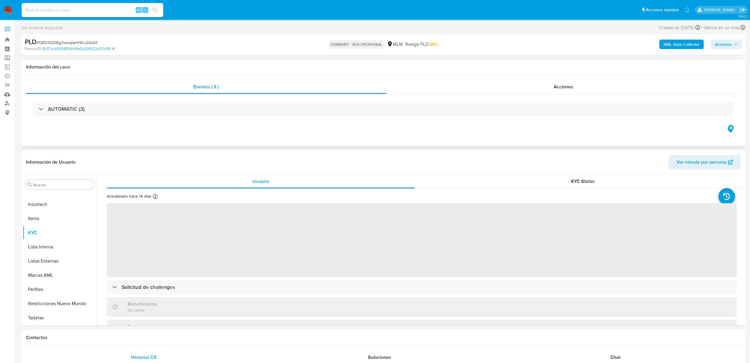
select select "10"
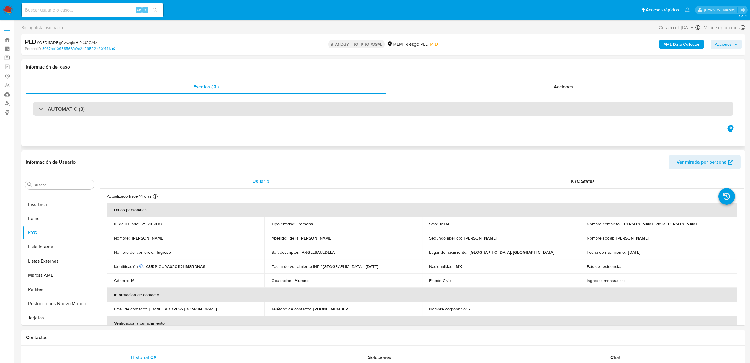
click at [151, 109] on div "AUTOMATIC (3)" at bounding box center [383, 109] width 701 height 14
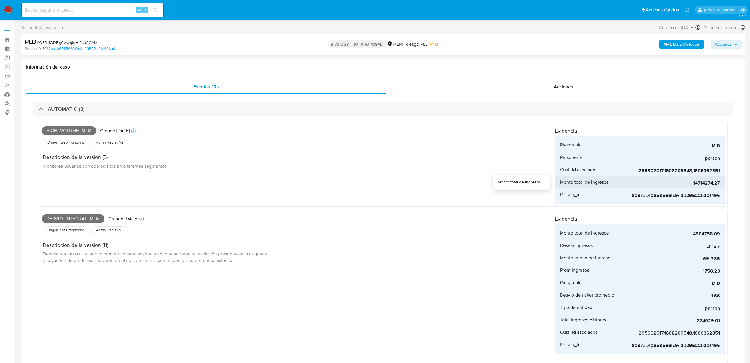
drag, startPoint x: 695, startPoint y: 185, endPoint x: 723, endPoint y: 187, distance: 27.8
click at [723, 187] on li "Monto total de ingresos 14714274.27" at bounding box center [639, 182] width 169 height 12
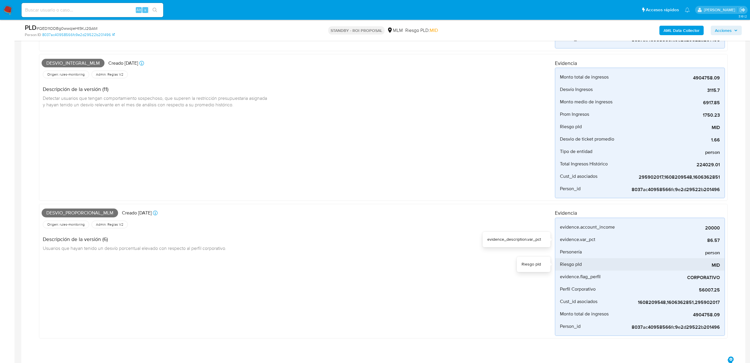
scroll to position [148, 0]
